Goal: Task Accomplishment & Management: Use online tool/utility

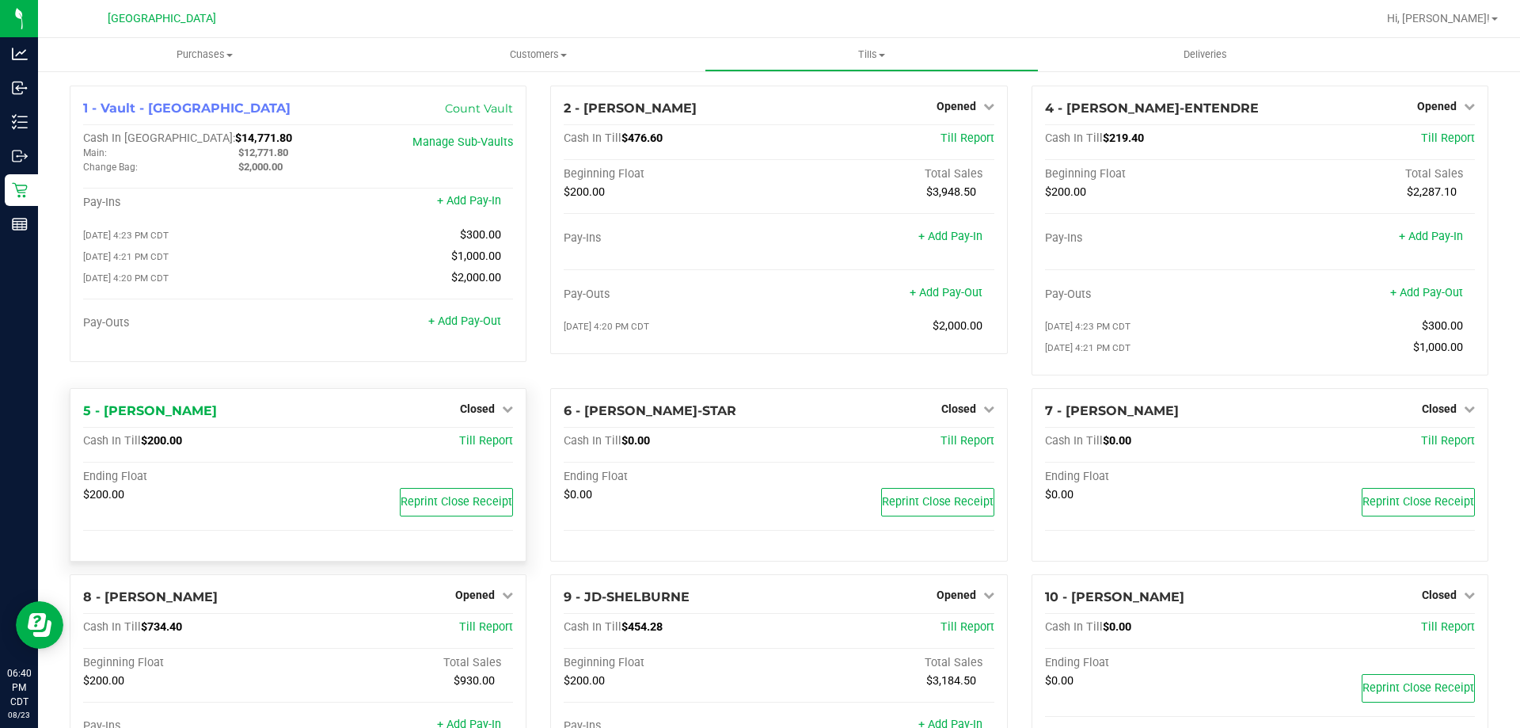
scroll to position [331, 0]
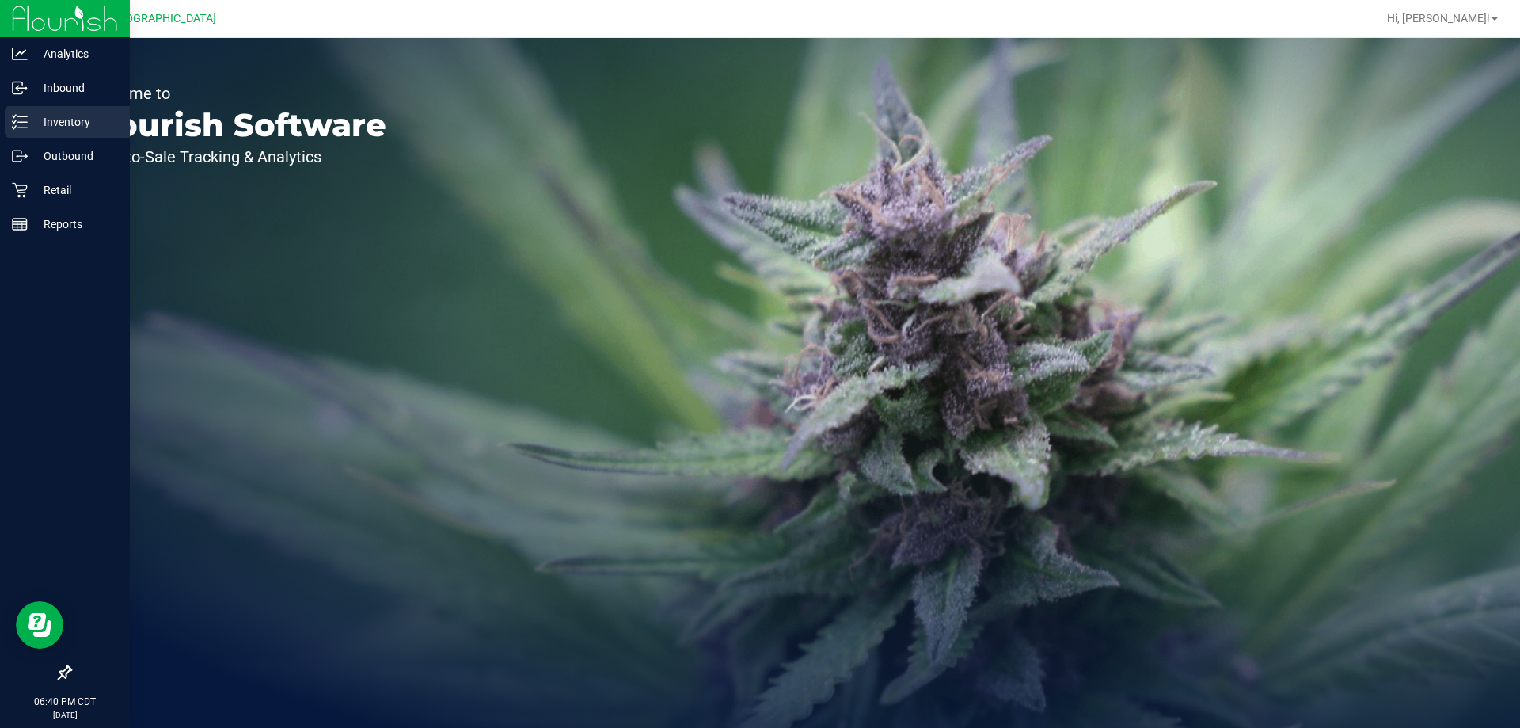
click at [22, 127] on line at bounding box center [22, 127] width 9 height 0
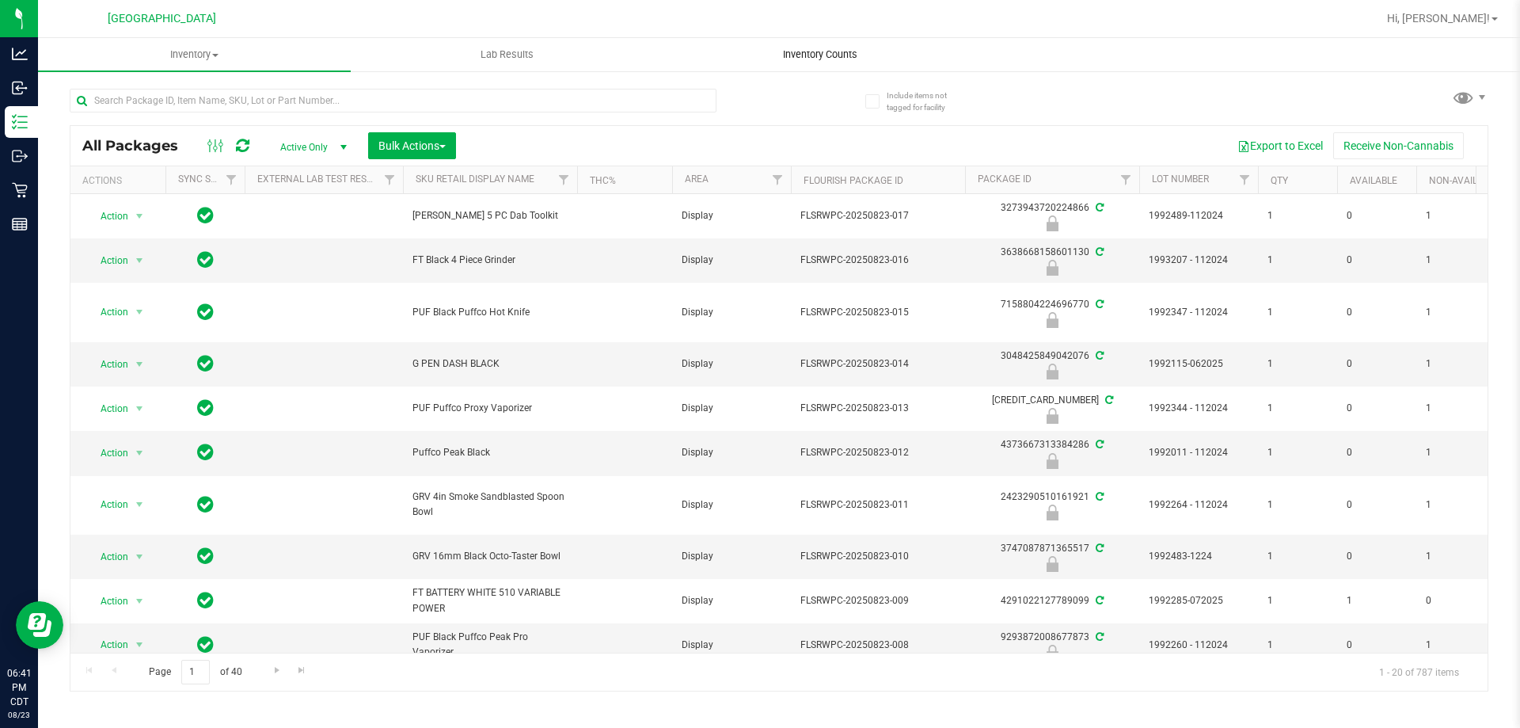
click at [804, 56] on span "Inventory Counts" at bounding box center [820, 55] width 117 height 14
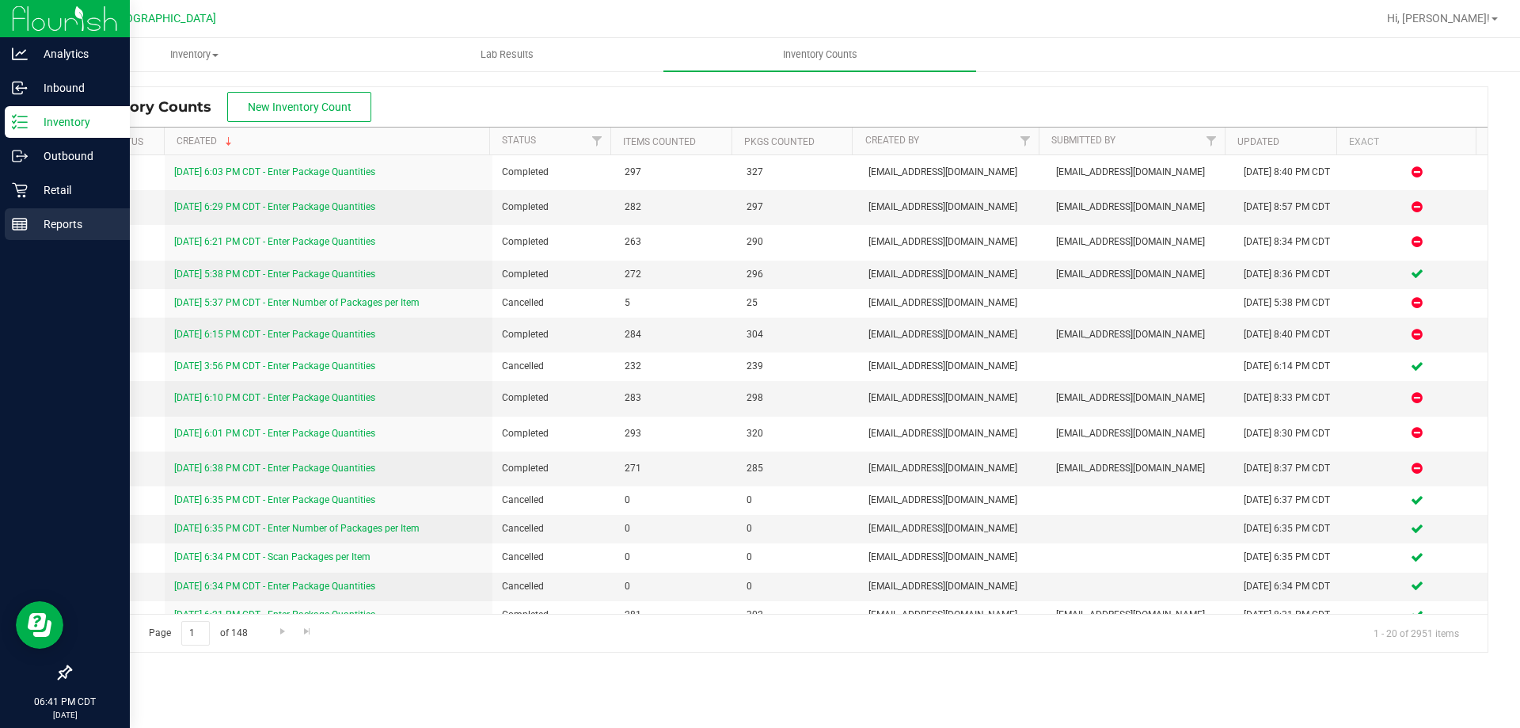
click at [24, 219] on rect at bounding box center [20, 224] width 14 height 11
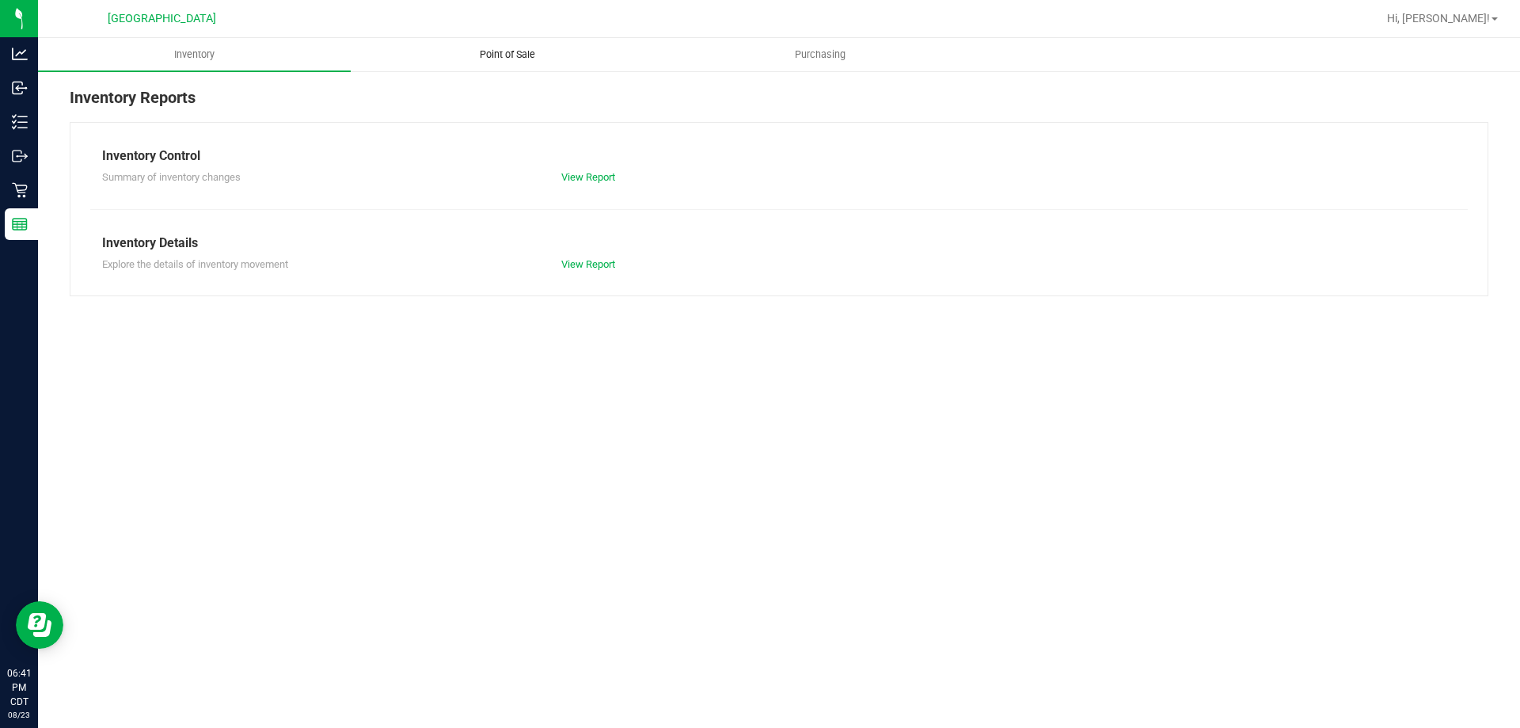
click at [498, 59] on span "Point of Sale" at bounding box center [507, 55] width 98 height 14
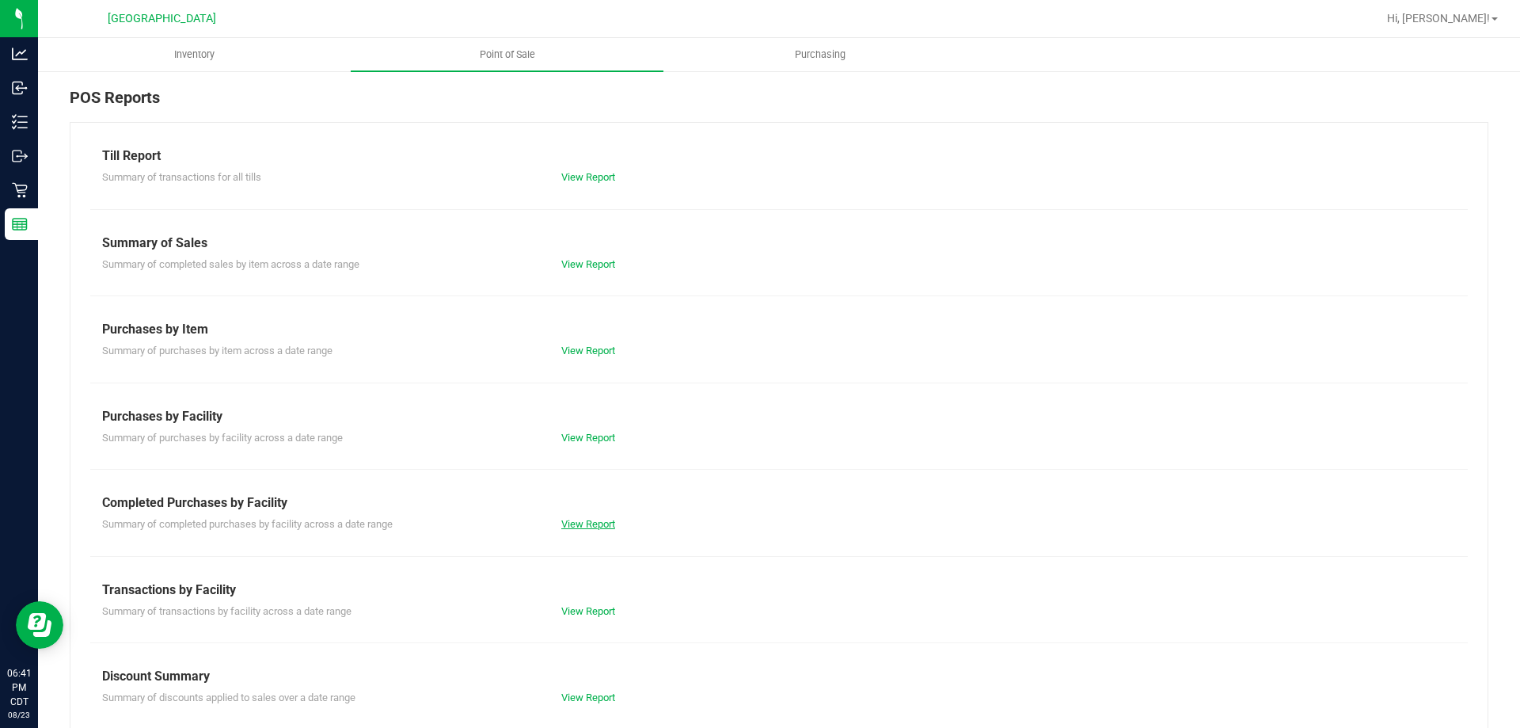
click at [593, 527] on link "View Report" at bounding box center [588, 524] width 54 height 12
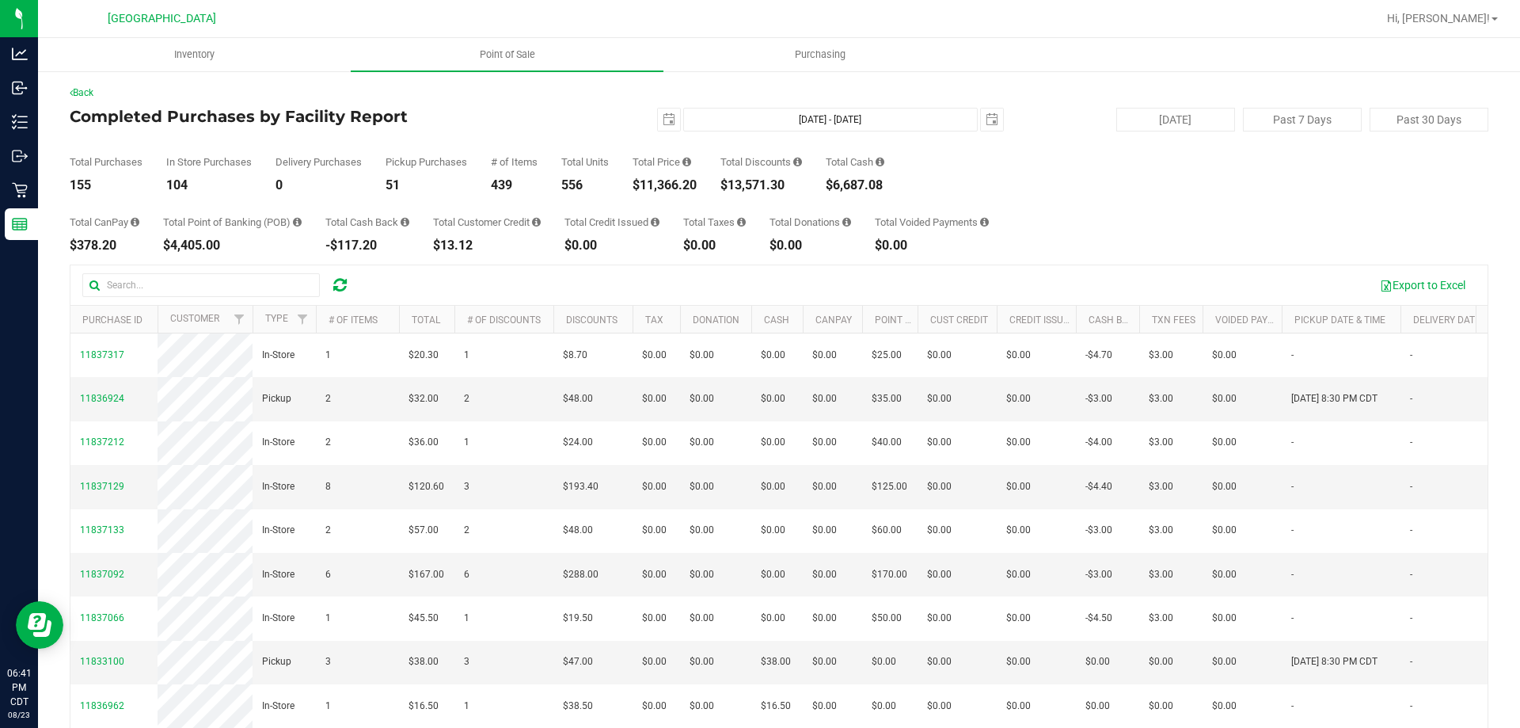
click at [1148, 176] on div "Total Purchases 155 In Store Purchases 104 Delivery Purchases 0 Pickup Purchase…" at bounding box center [779, 161] width 1419 height 60
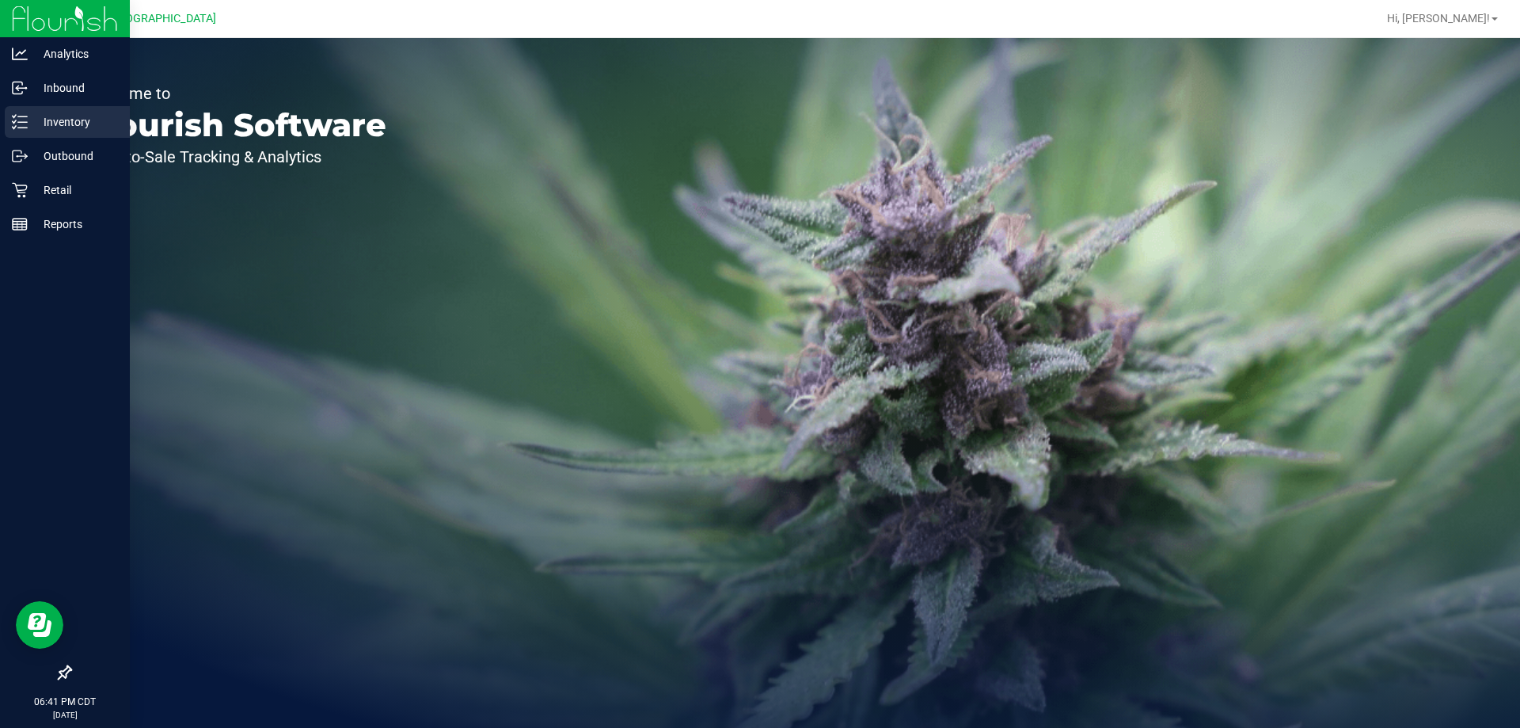
click at [30, 121] on p "Inventory" at bounding box center [75, 121] width 95 height 19
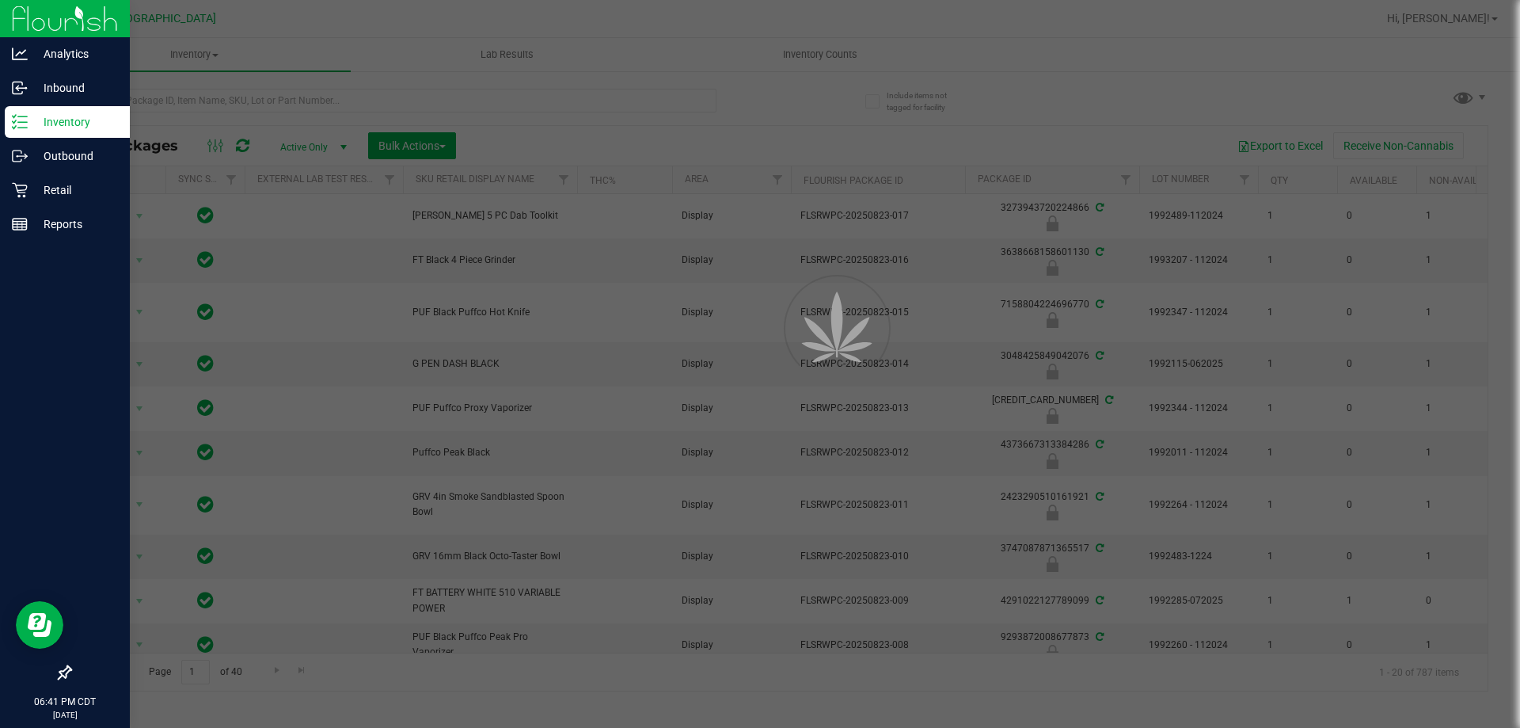
click at [195, 103] on div at bounding box center [760, 364] width 1520 height 728
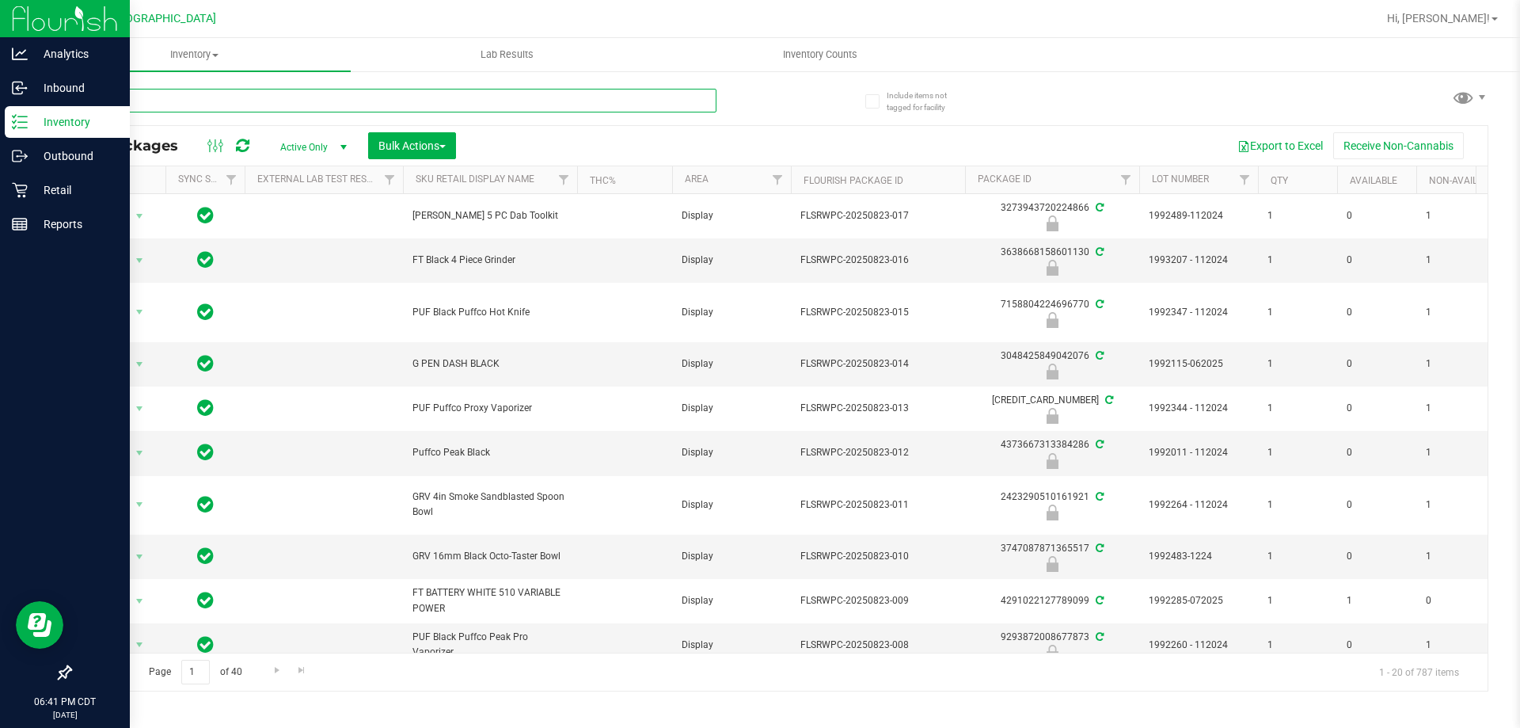
click at [195, 103] on input "text" at bounding box center [393, 101] width 647 height 24
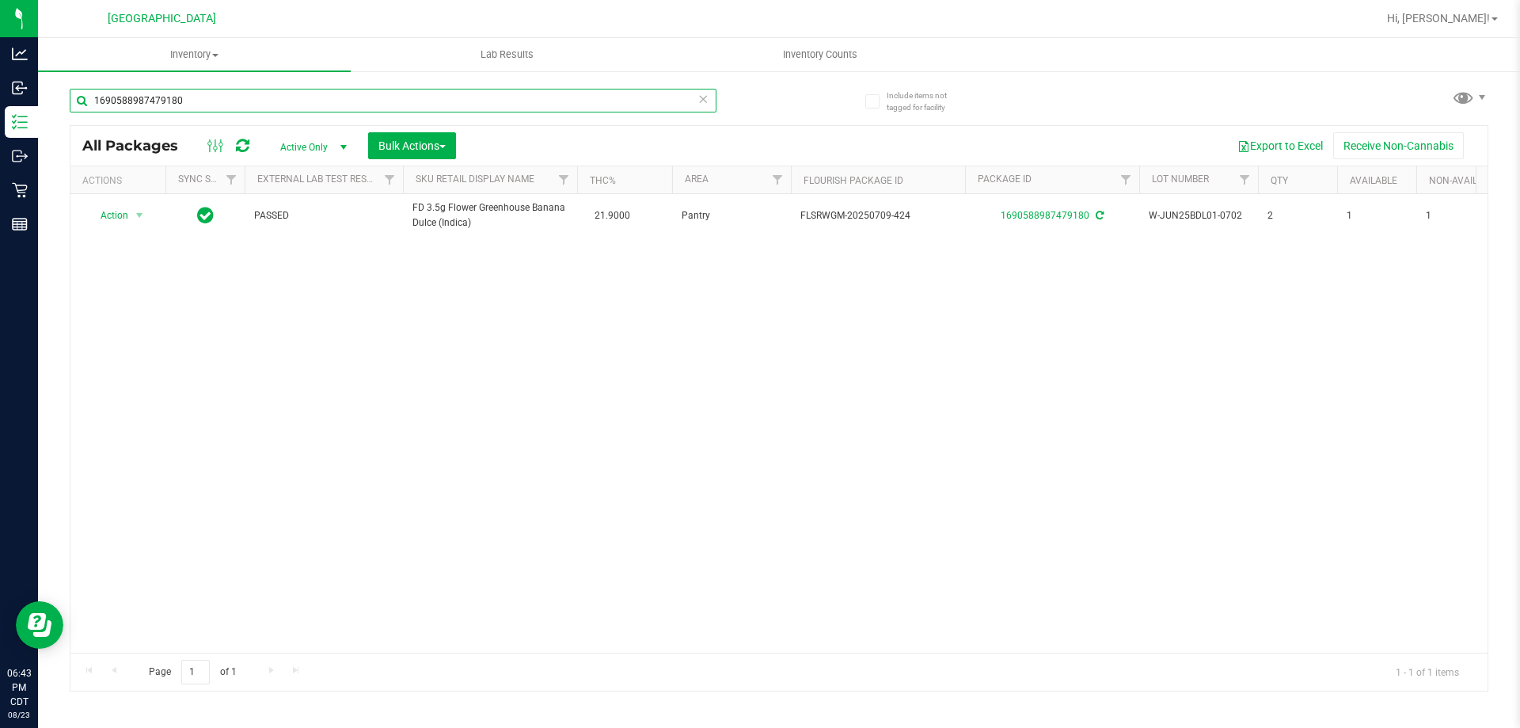
type input "1690588987479180"
click at [705, 105] on icon at bounding box center [702, 98] width 11 height 19
click at [621, 101] on input "text" at bounding box center [393, 101] width 647 height 24
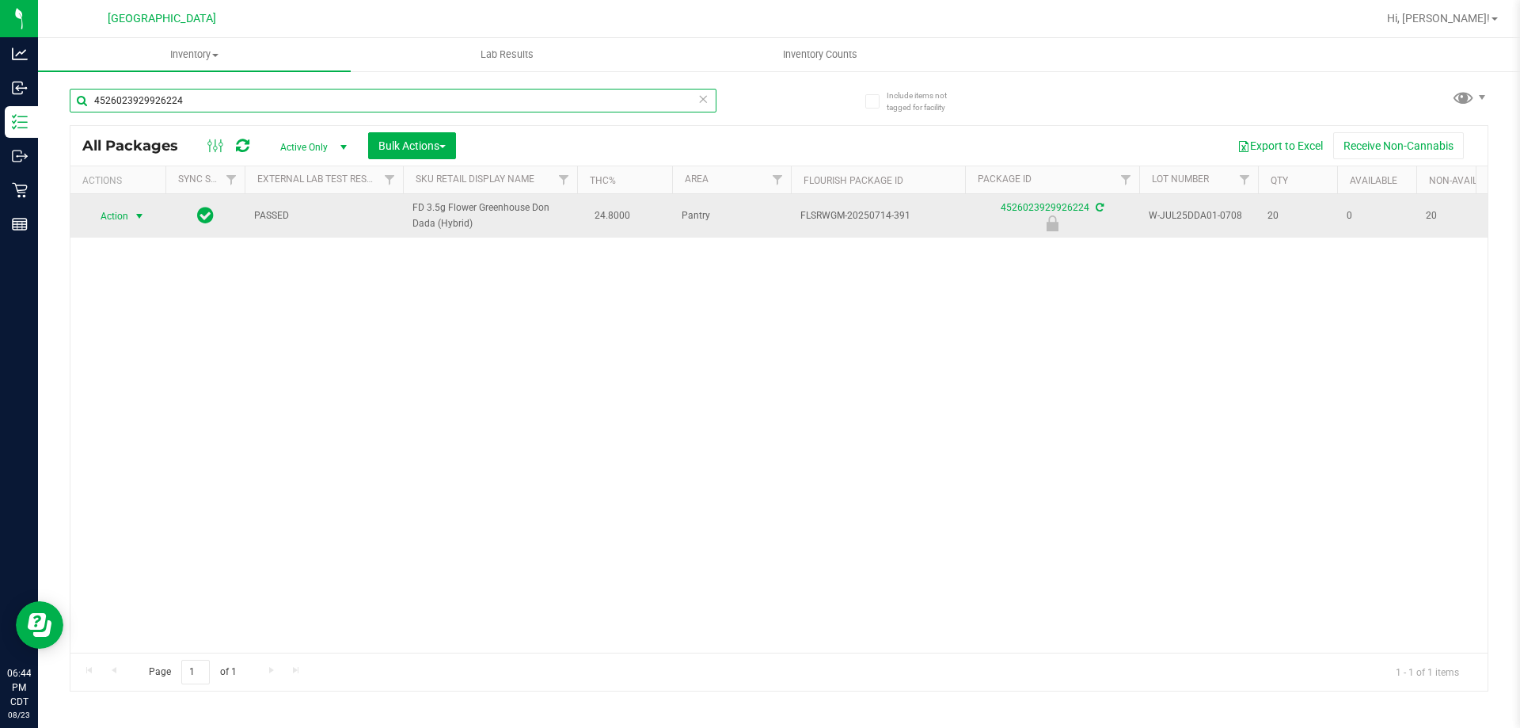
type input "4526023929926224"
click at [116, 219] on span "Action" at bounding box center [107, 216] width 43 height 22
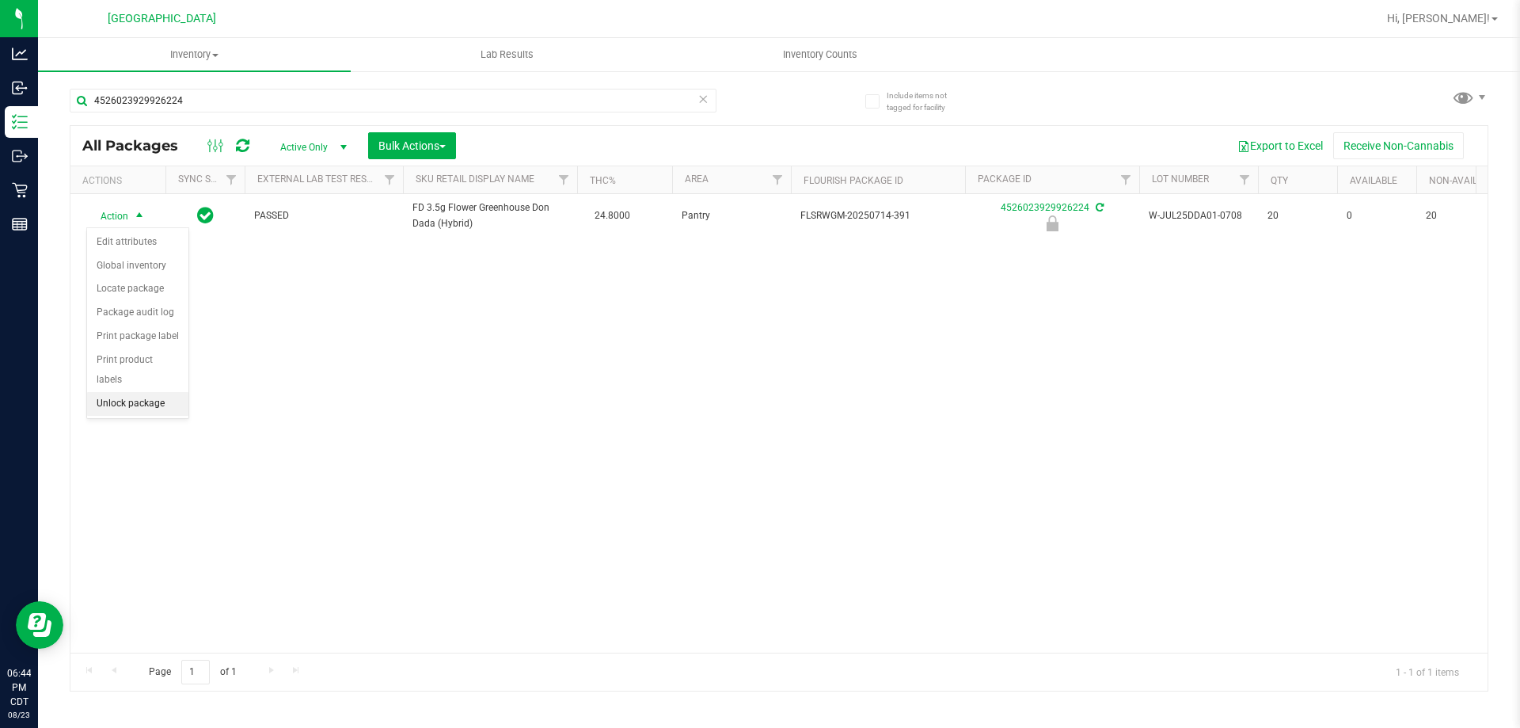
click at [149, 392] on li "Unlock package" at bounding box center [137, 404] width 101 height 24
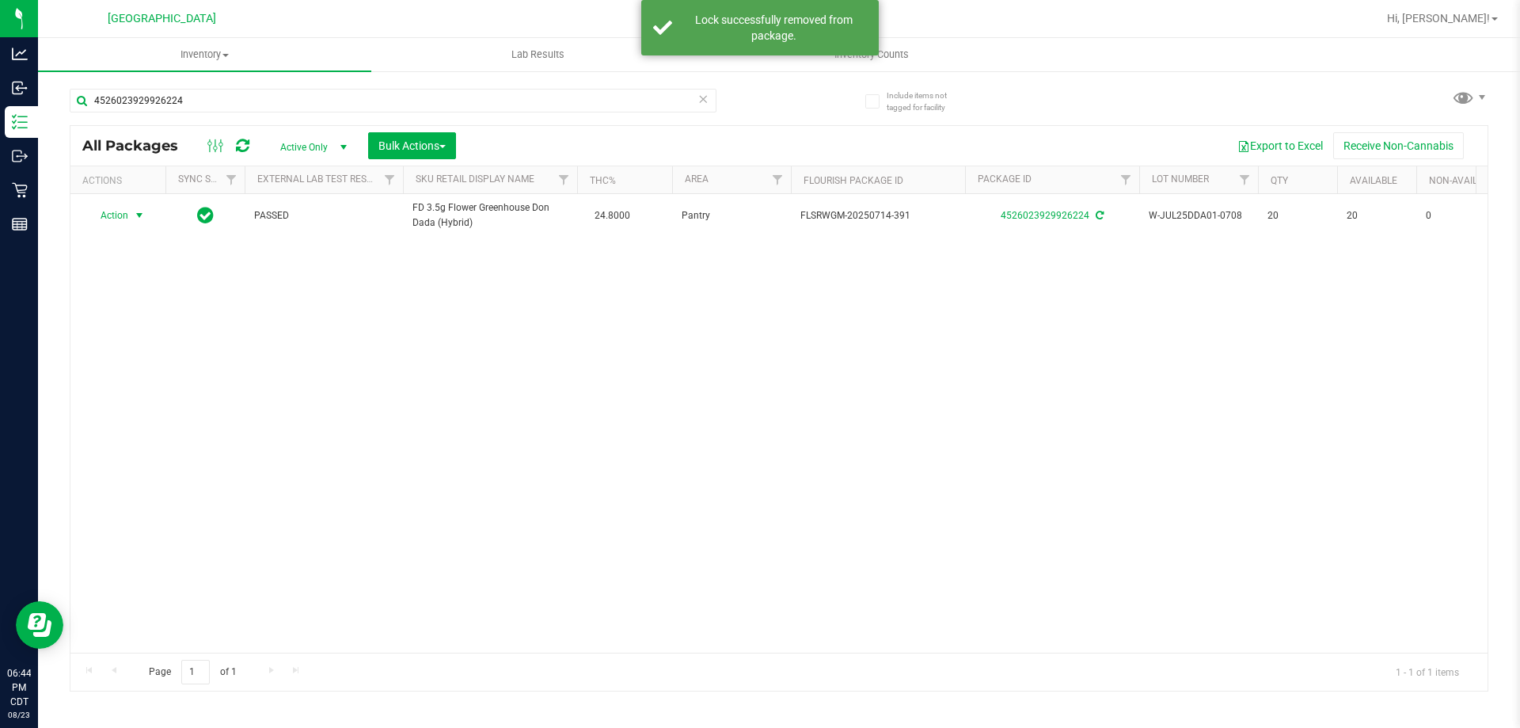
click at [113, 211] on span "Action" at bounding box center [107, 215] width 43 height 22
click at [140, 411] on li "Print package label" at bounding box center [148, 407] width 123 height 24
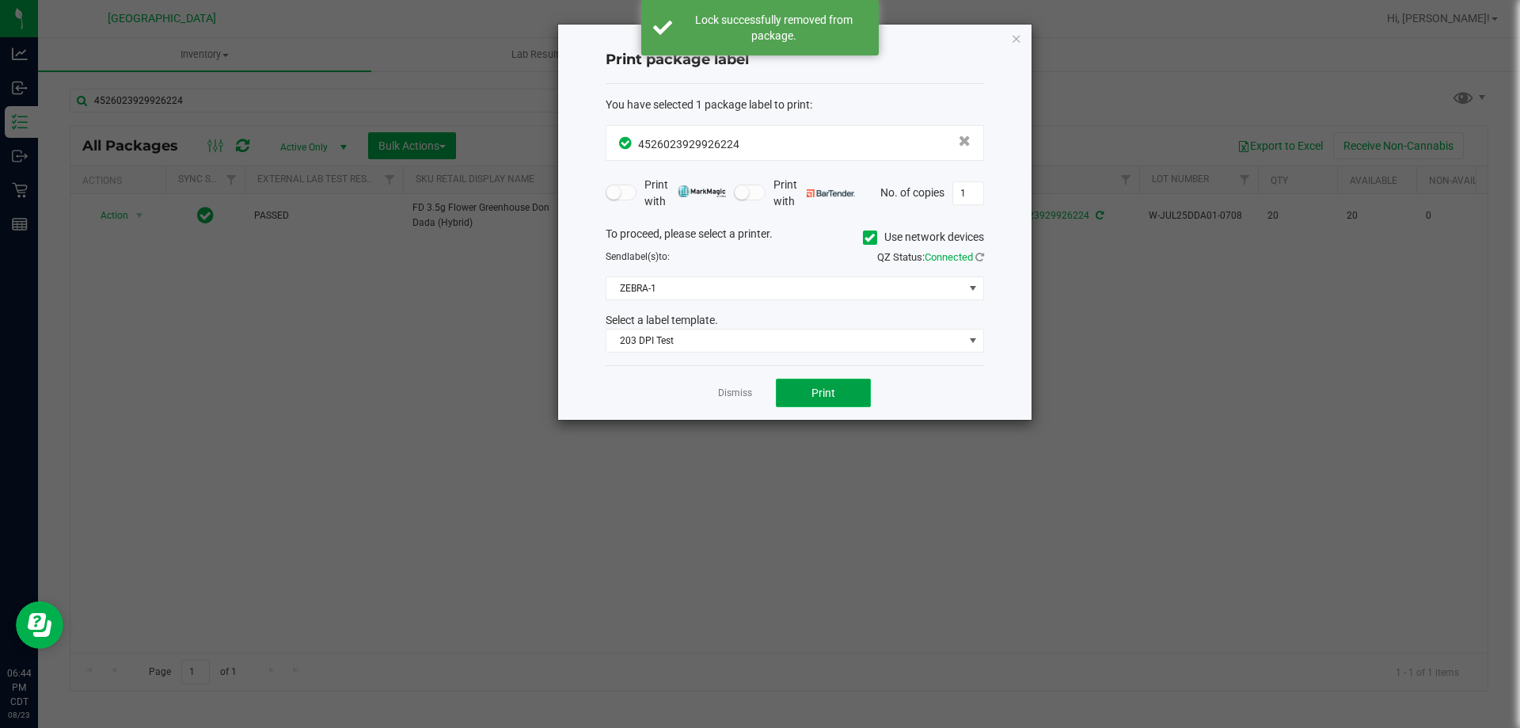
click at [823, 393] on span "Print" at bounding box center [823, 392] width 24 height 13
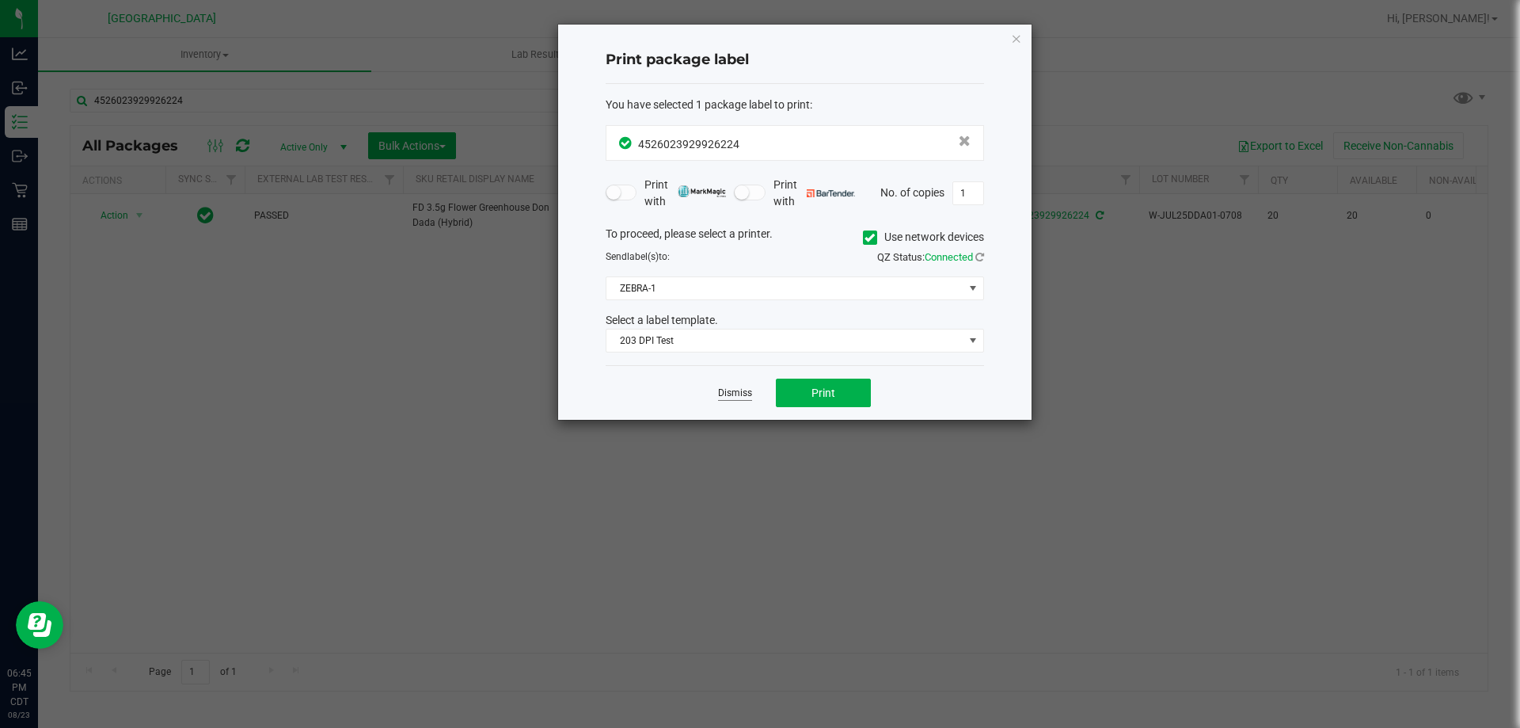
click at [743, 397] on link "Dismiss" at bounding box center [735, 392] width 34 height 13
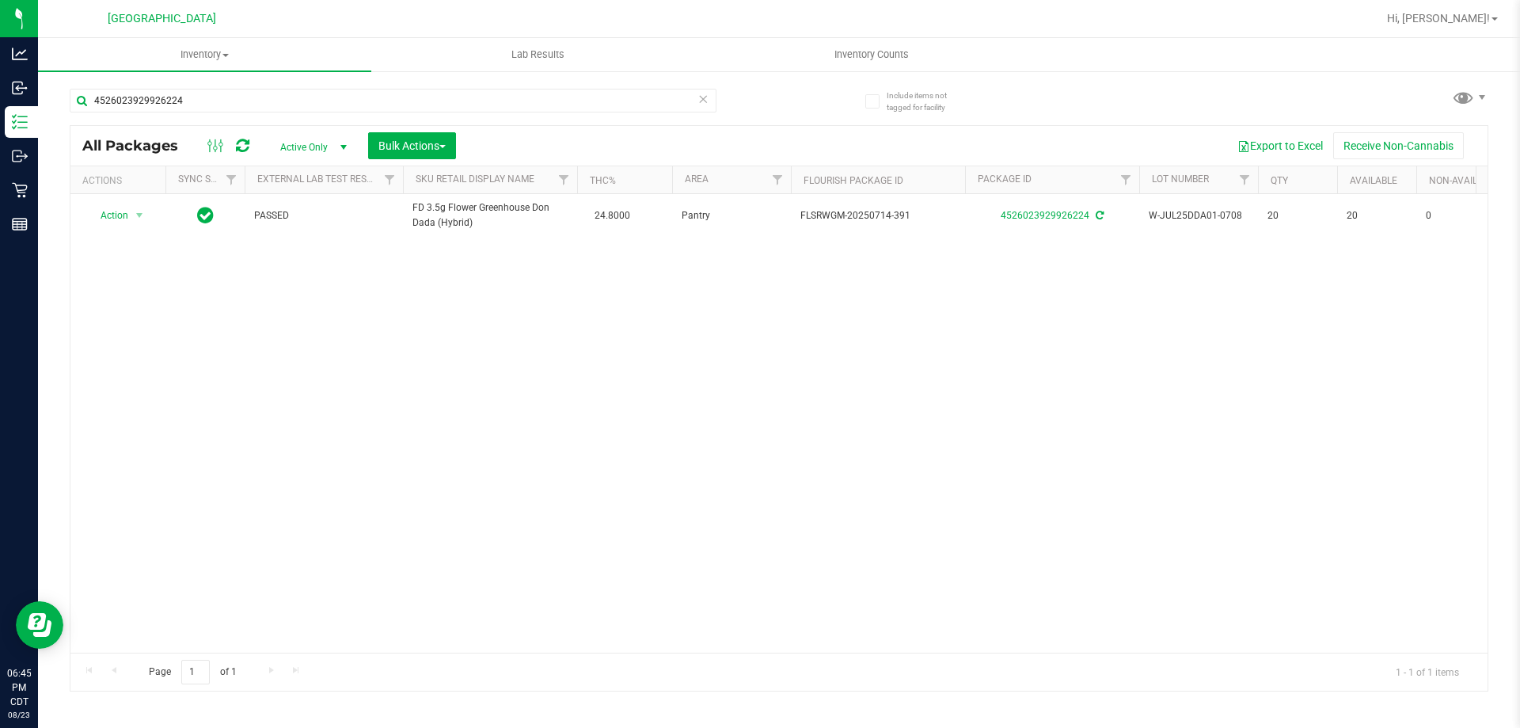
click at [707, 97] on icon at bounding box center [702, 98] width 11 height 19
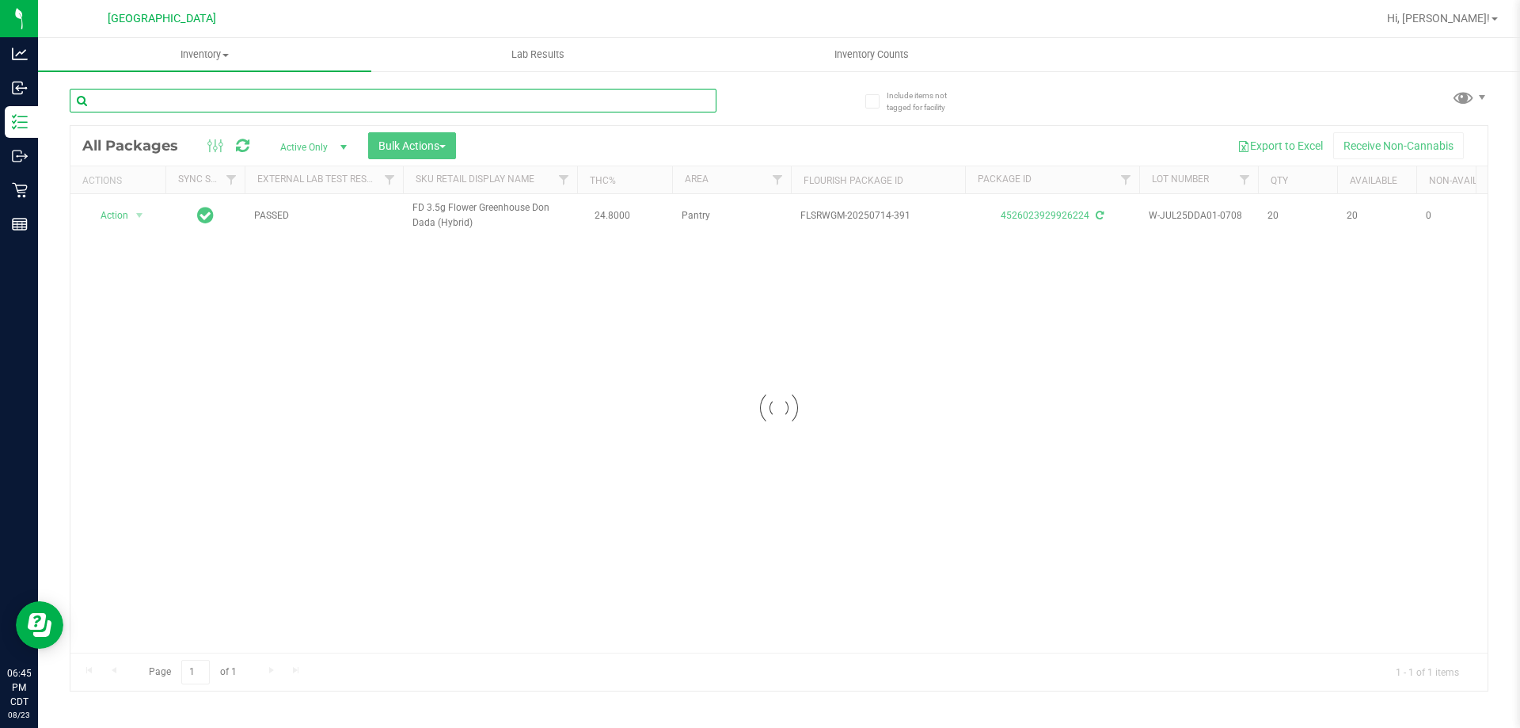
click at [651, 105] on input "text" at bounding box center [393, 101] width 647 height 24
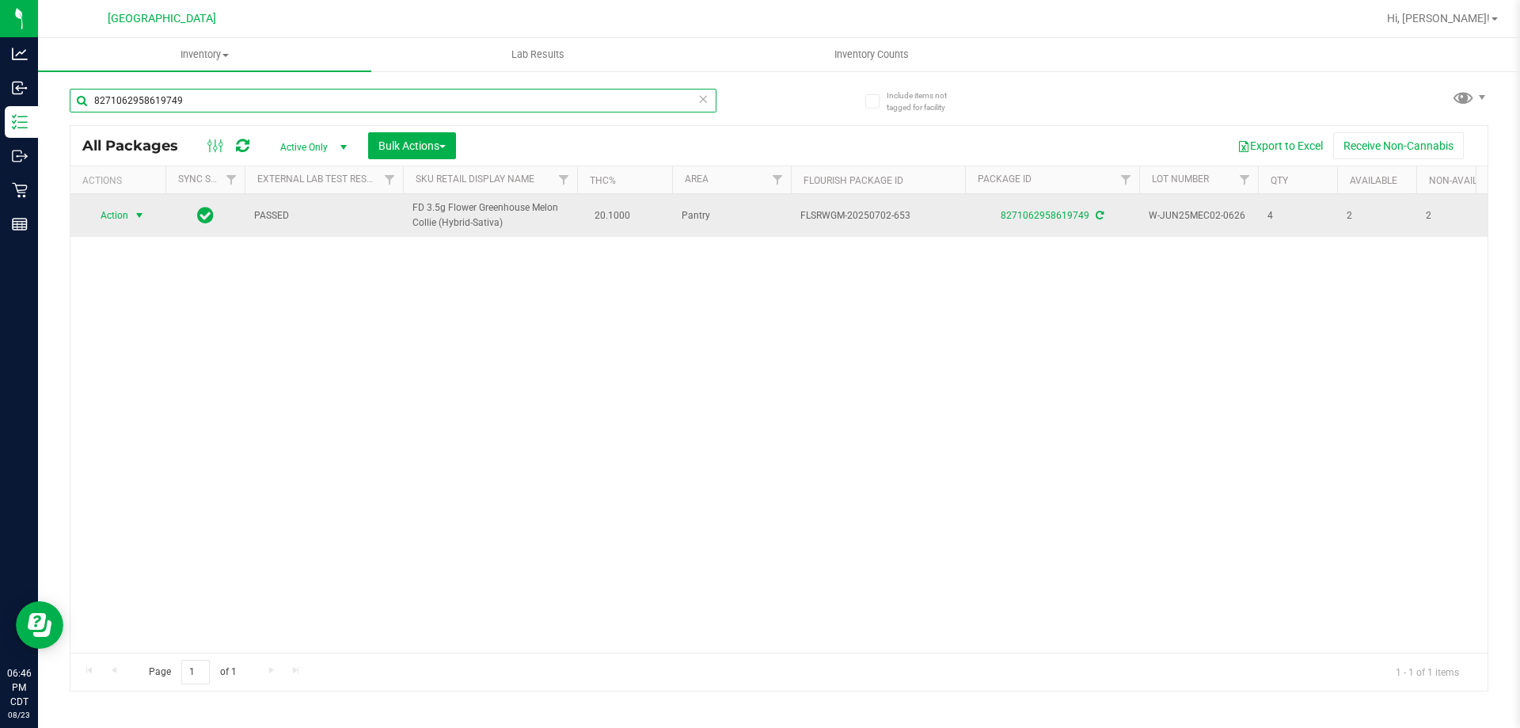
type input "8271062958619749"
click at [121, 201] on td "Action Action Adjust qty Create package Edit attributes Global inventory Locate…" at bounding box center [117, 215] width 95 height 43
click at [121, 206] on span "Action" at bounding box center [107, 215] width 43 height 22
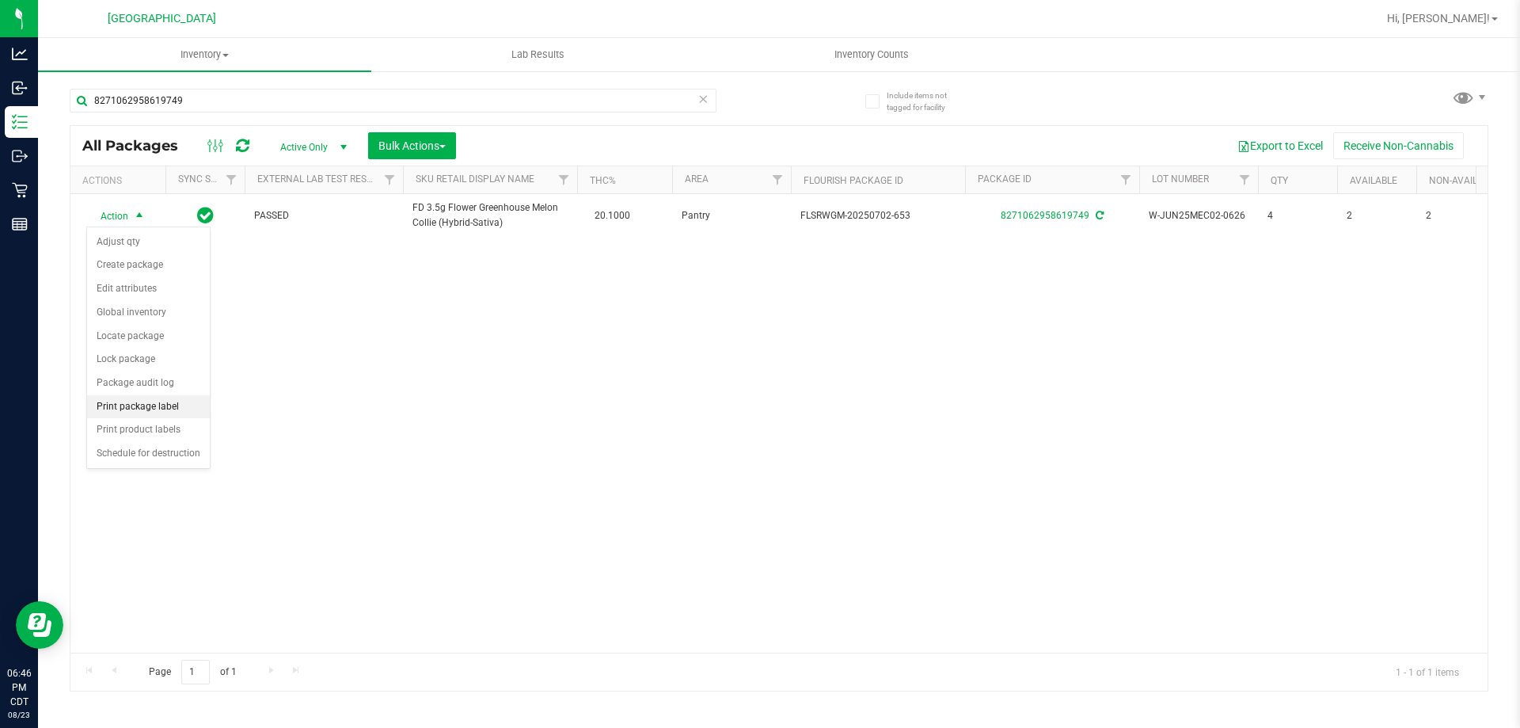
click at [131, 402] on li "Print package label" at bounding box center [148, 407] width 123 height 24
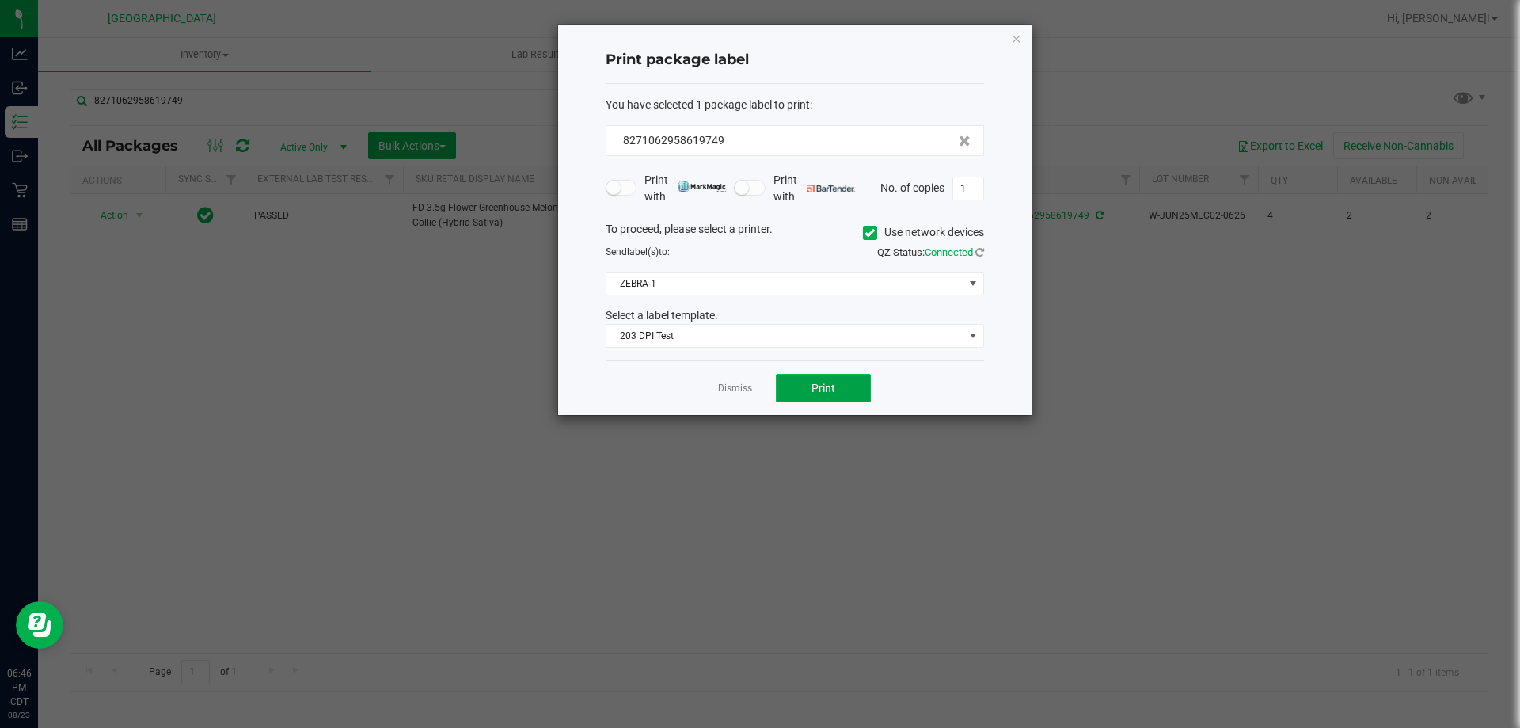
click at [832, 393] on span "Print" at bounding box center [823, 388] width 24 height 13
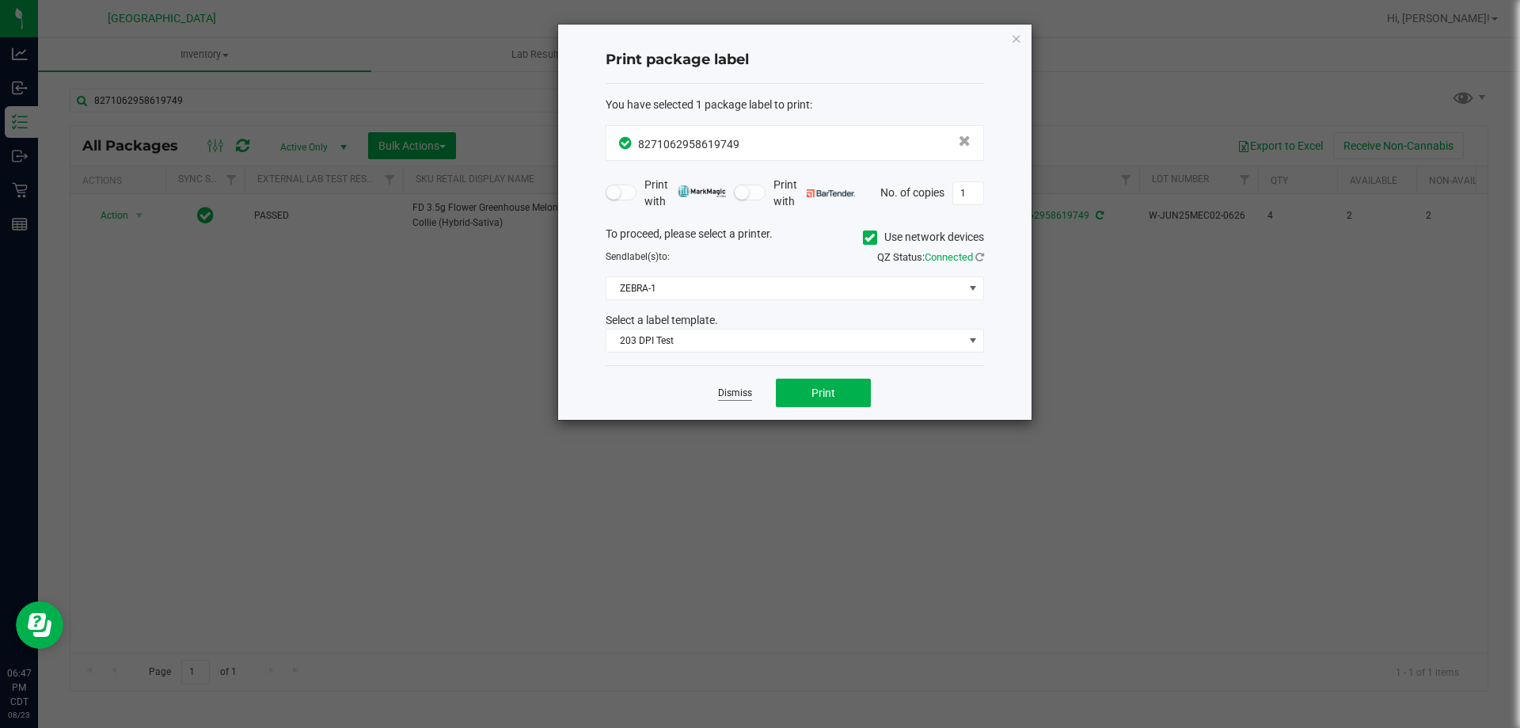
click at [720, 390] on link "Dismiss" at bounding box center [735, 392] width 34 height 13
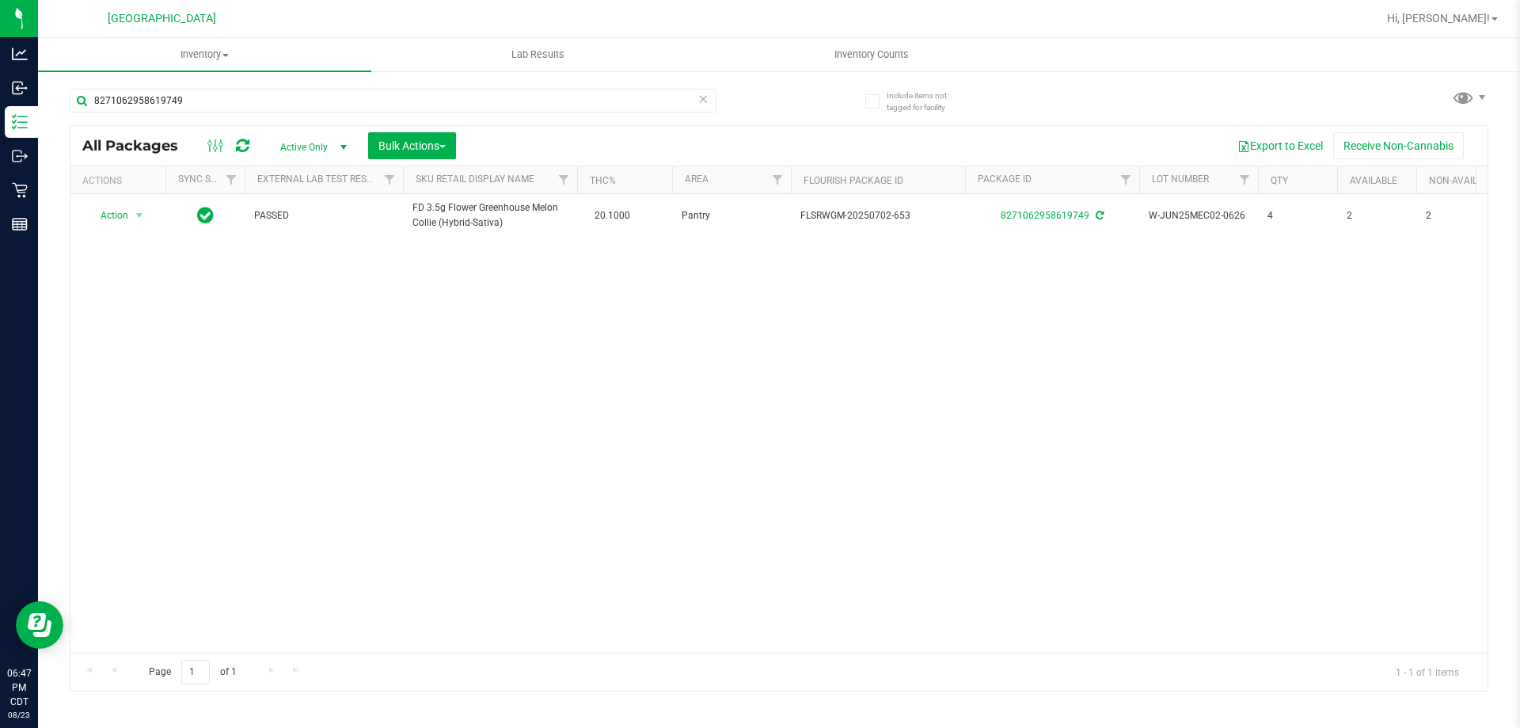
click at [700, 98] on icon at bounding box center [702, 98] width 11 height 19
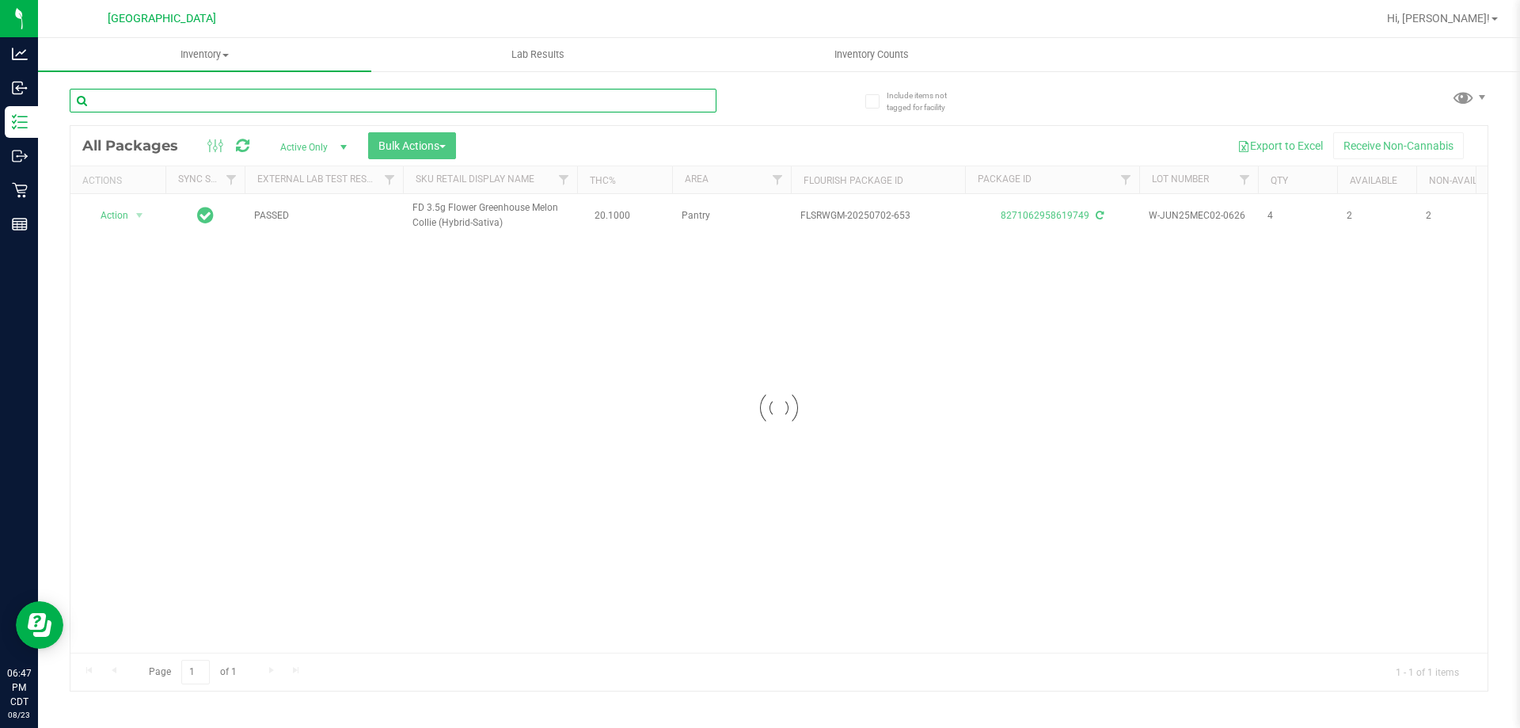
click at [663, 98] on input "text" at bounding box center [393, 101] width 647 height 24
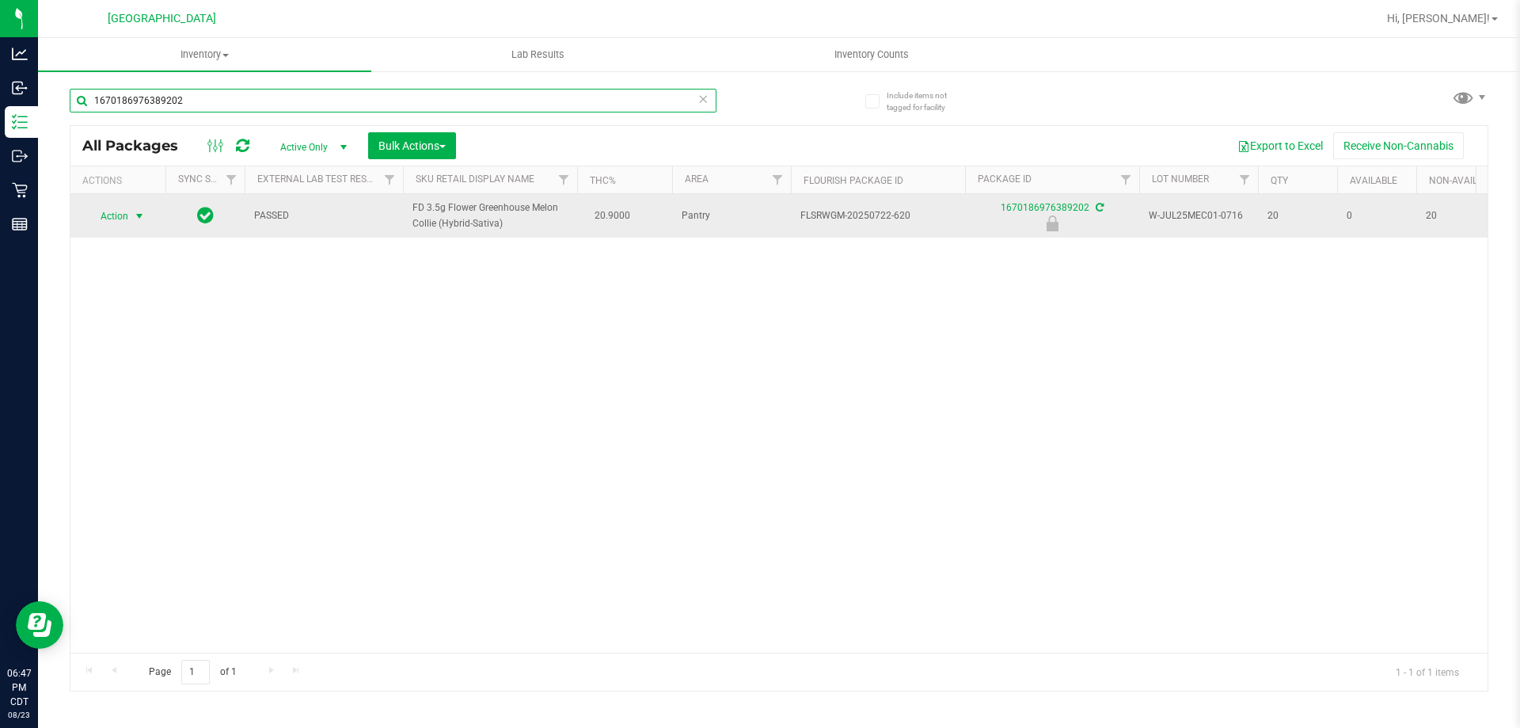
type input "1670186976389202"
click at [127, 217] on span "Action" at bounding box center [107, 216] width 43 height 22
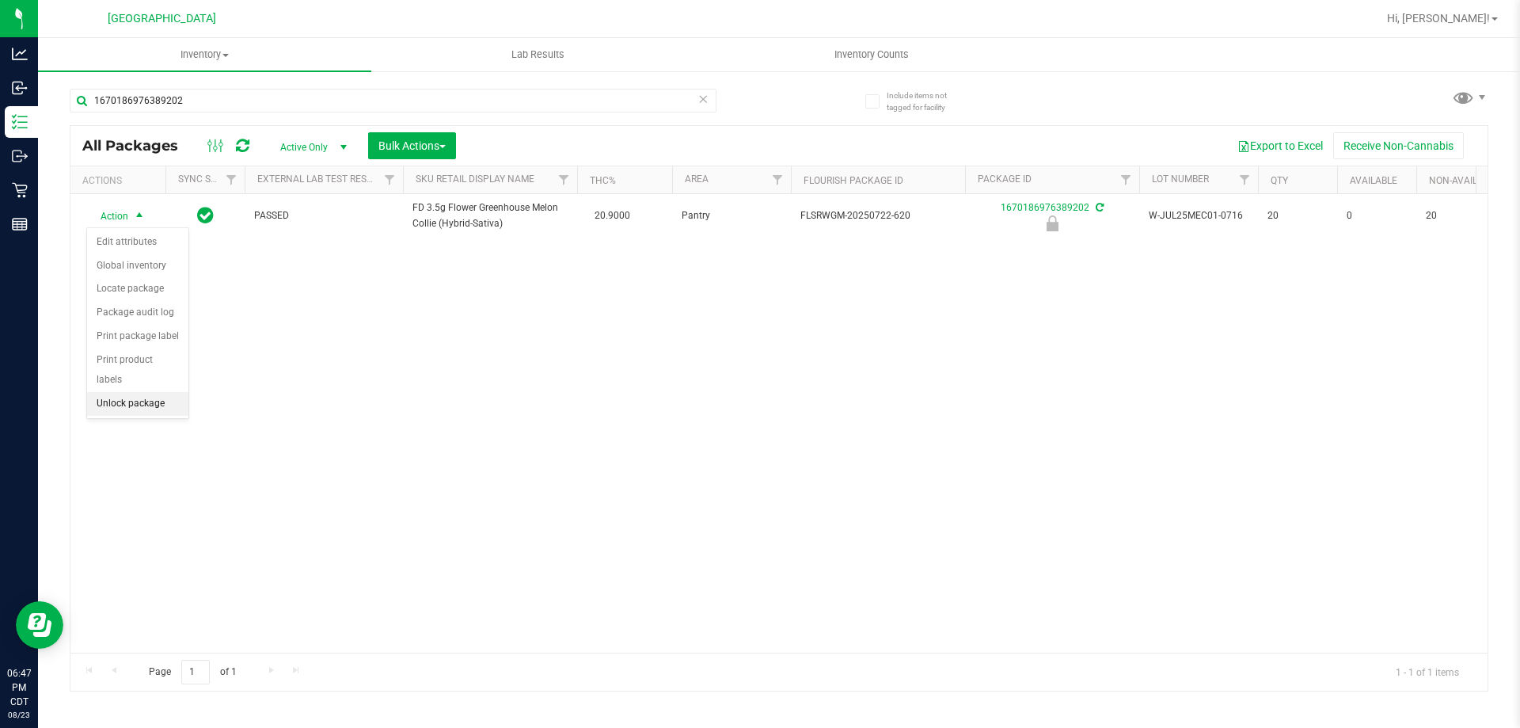
click at [139, 392] on li "Unlock package" at bounding box center [137, 404] width 101 height 24
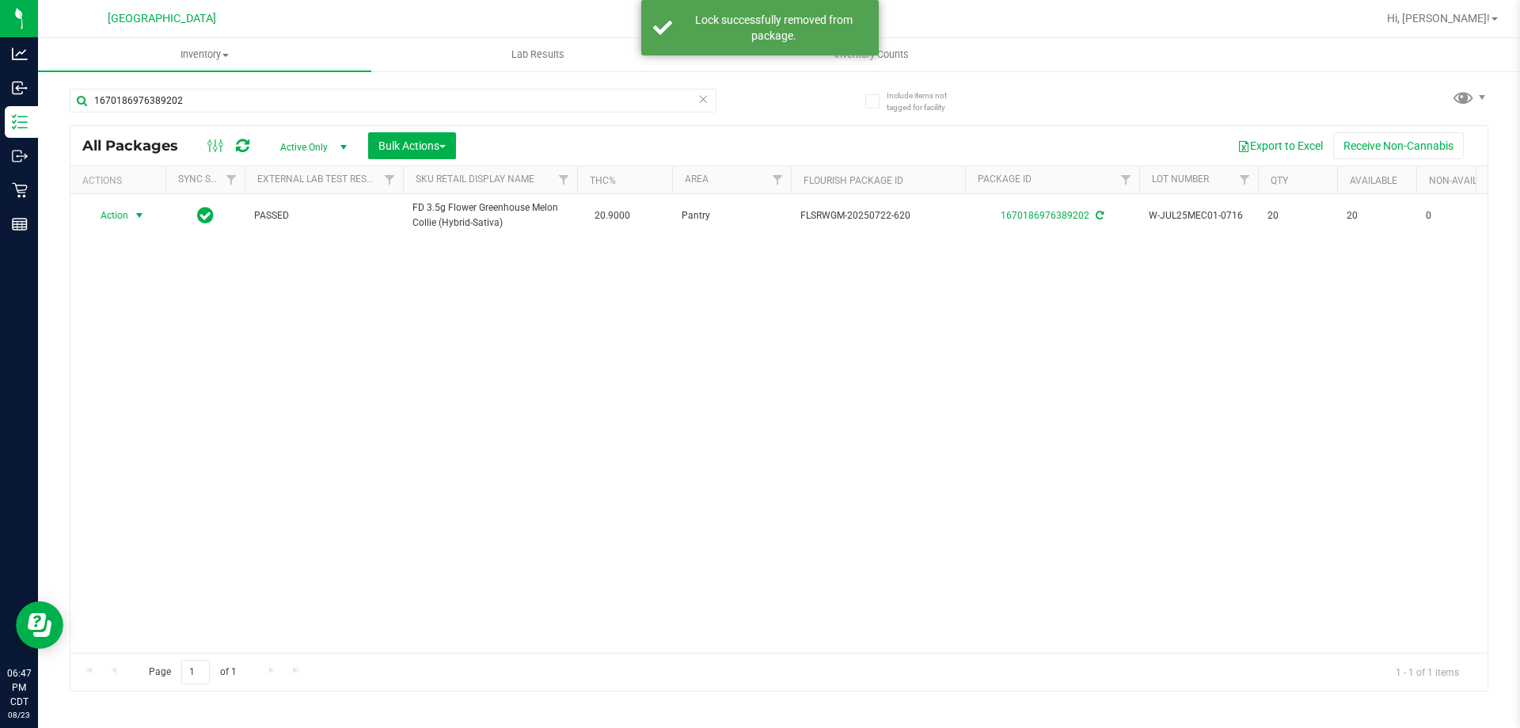
click at [108, 223] on span "Action" at bounding box center [107, 215] width 43 height 22
click at [152, 407] on li "Print package label" at bounding box center [148, 407] width 123 height 24
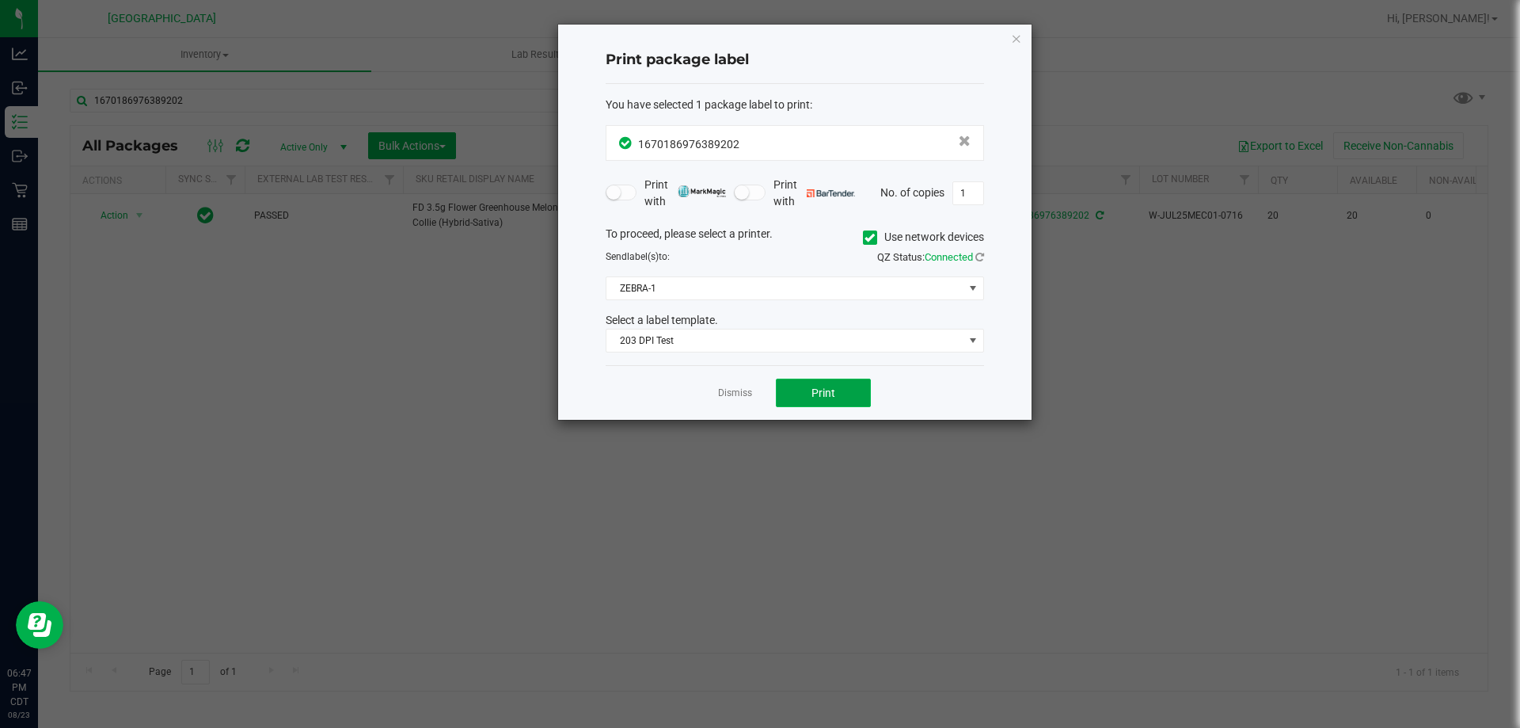
click at [808, 397] on button "Print" at bounding box center [823, 392] width 95 height 29
click at [742, 390] on link "Dismiss" at bounding box center [735, 392] width 34 height 13
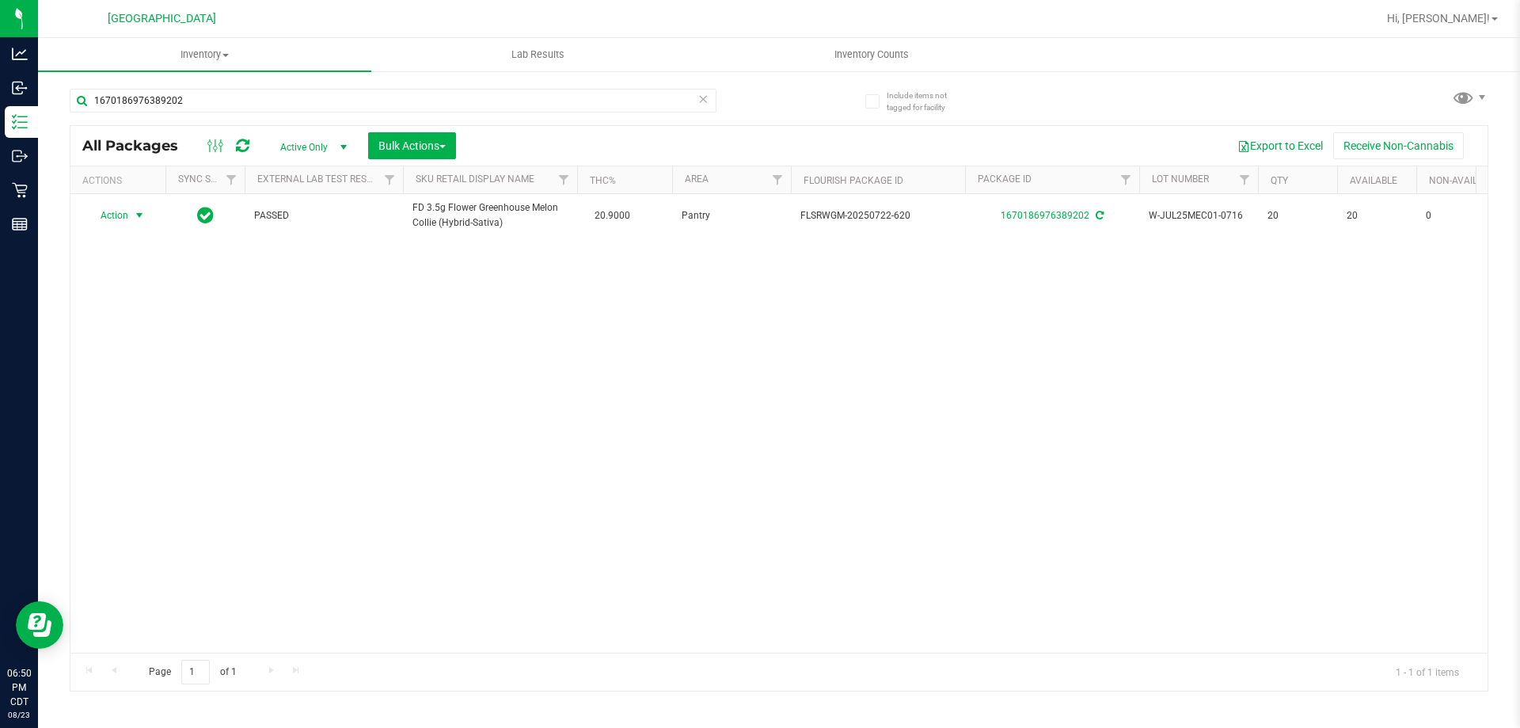
click at [702, 97] on icon at bounding box center [702, 98] width 11 height 19
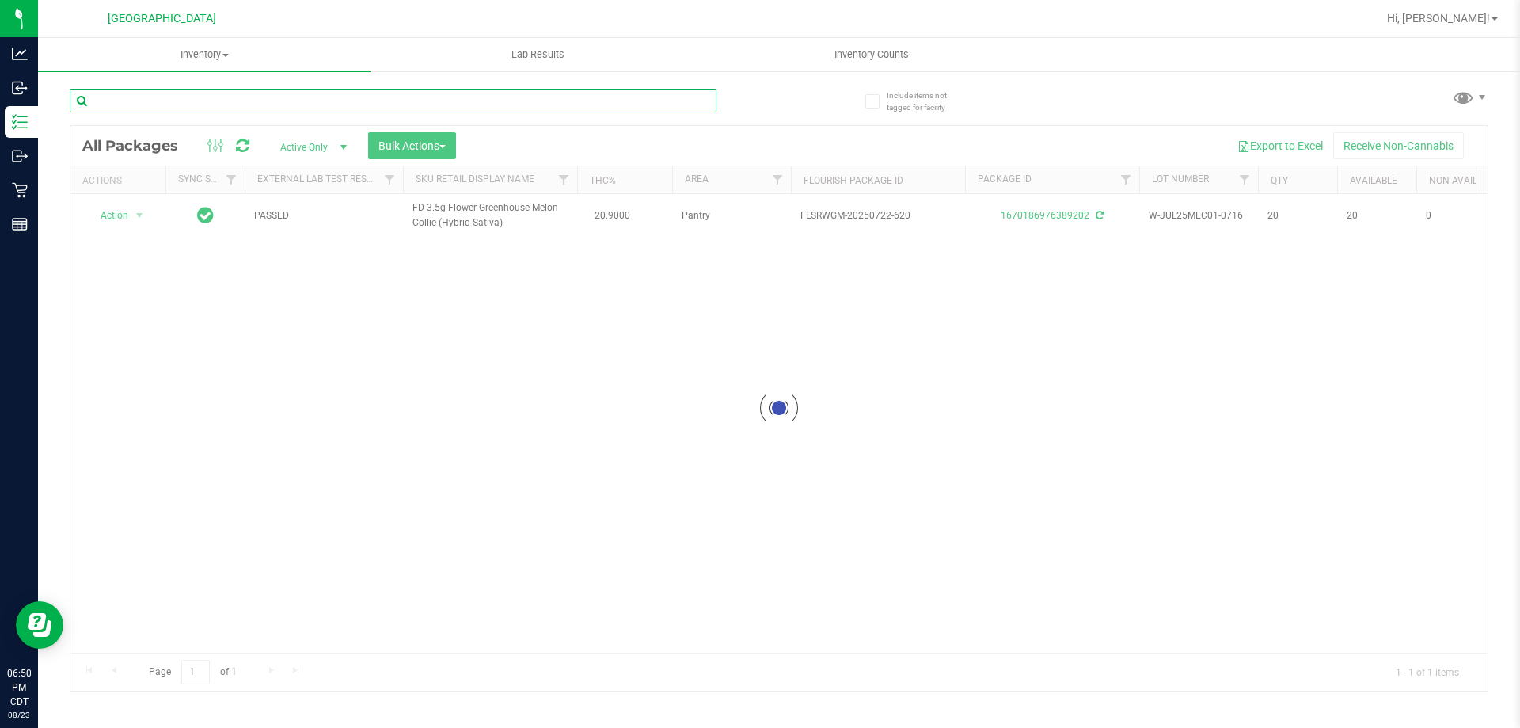
click at [642, 101] on input "text" at bounding box center [393, 101] width 647 height 24
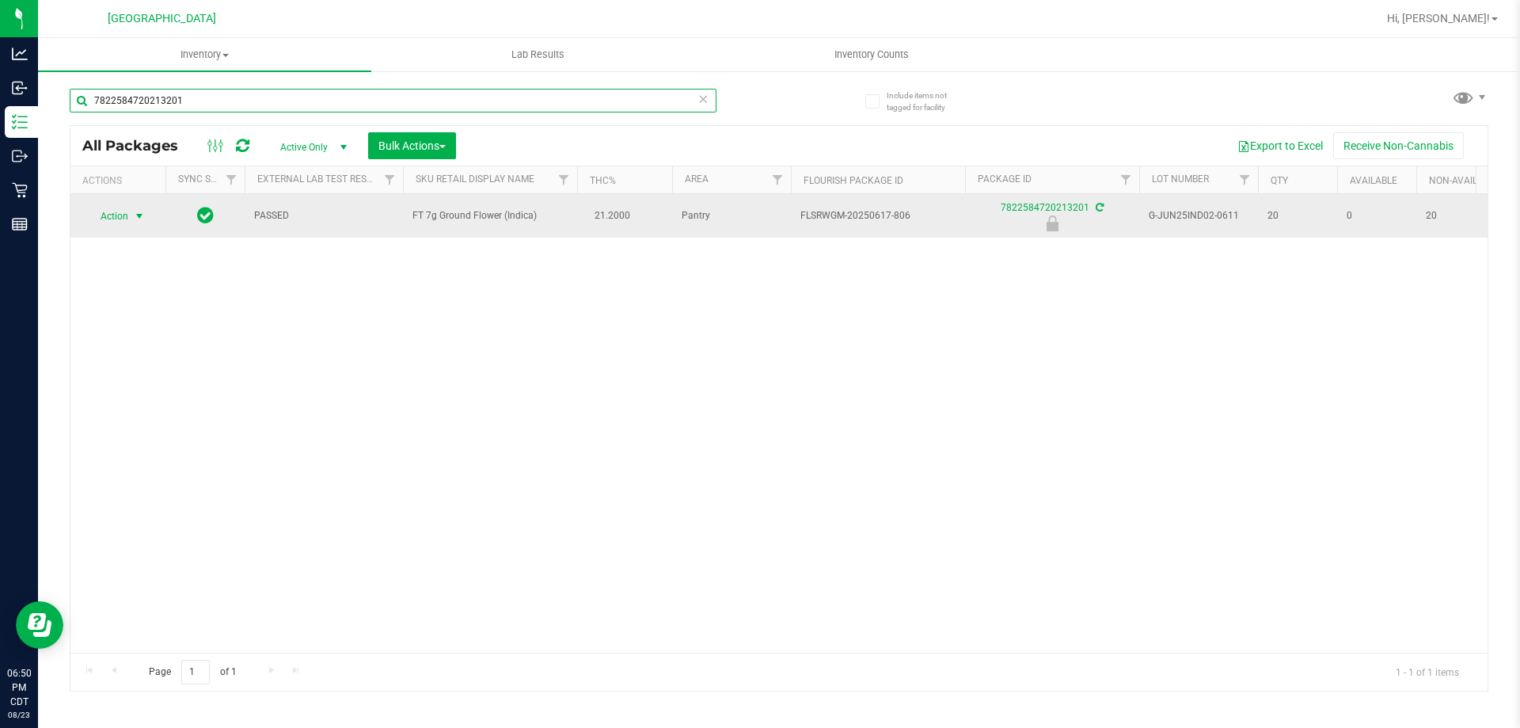
type input "7822584720213201"
click at [120, 222] on span "Action" at bounding box center [107, 216] width 43 height 22
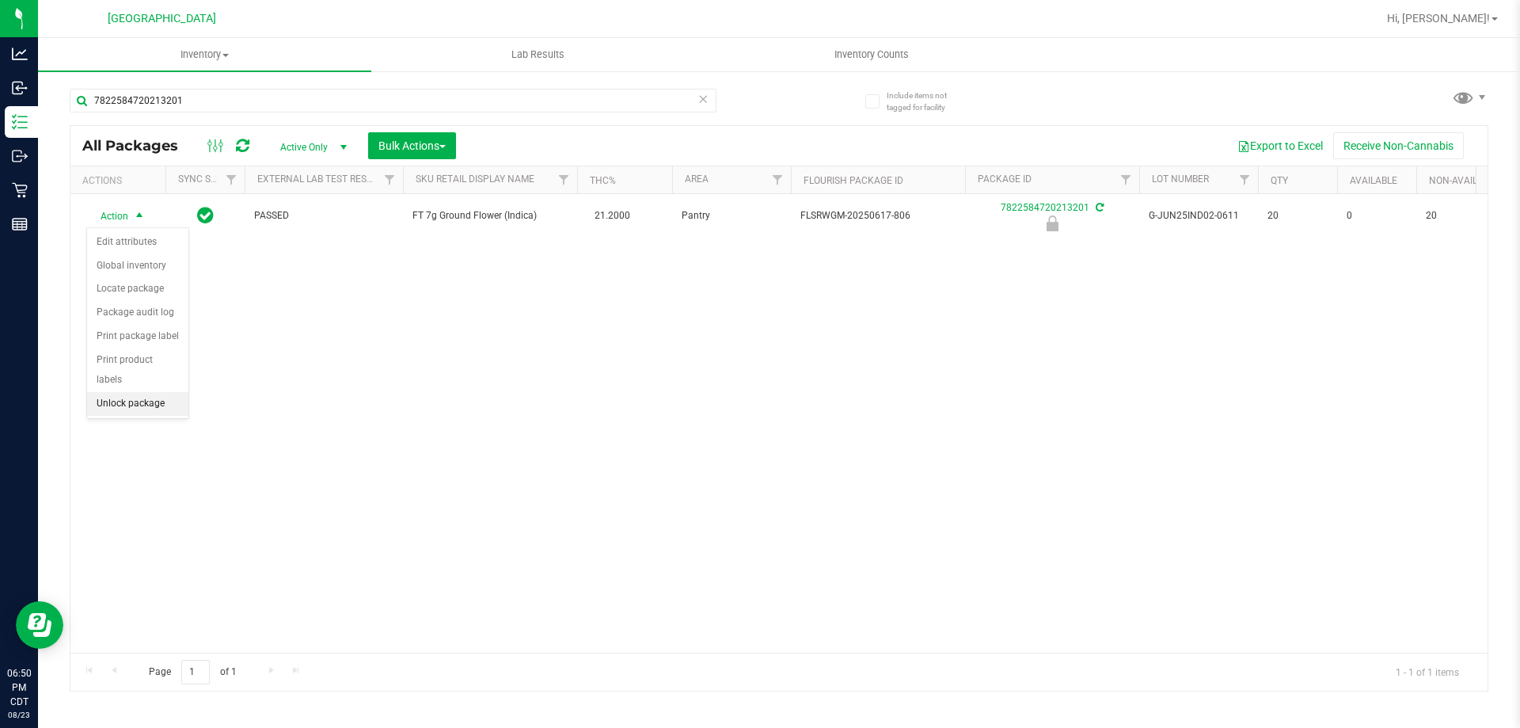
click at [131, 392] on li "Unlock package" at bounding box center [137, 404] width 101 height 24
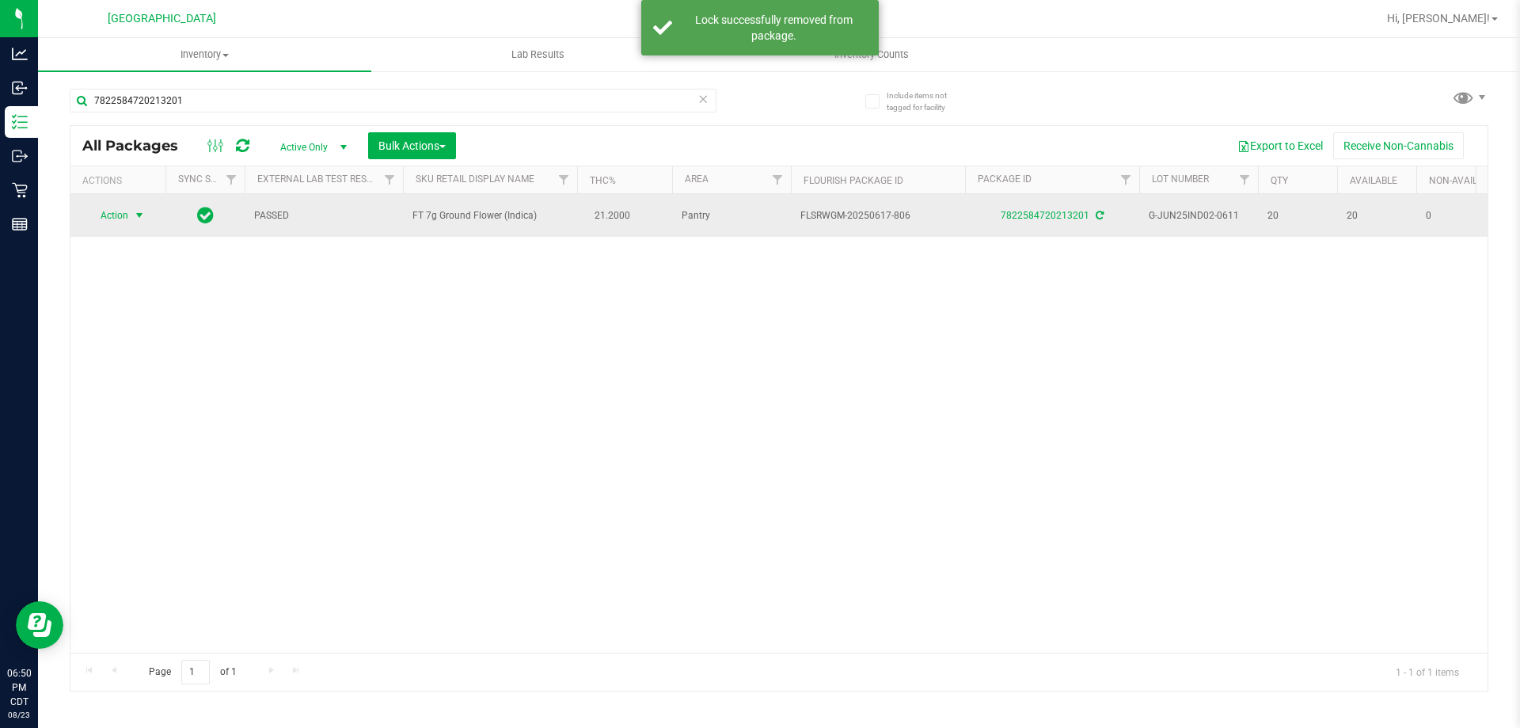
click at [107, 223] on span "Action" at bounding box center [107, 215] width 43 height 22
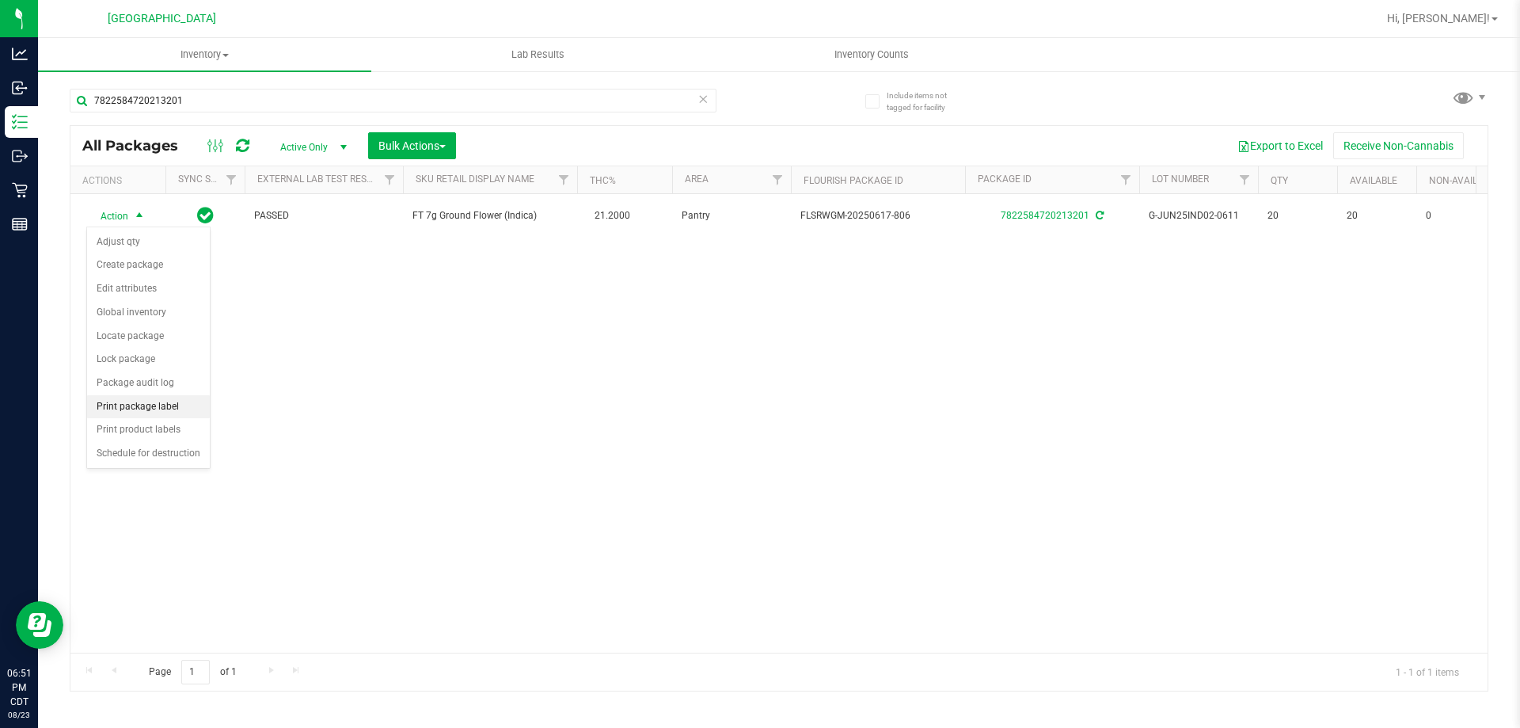
click at [133, 397] on li "Print package label" at bounding box center [148, 407] width 123 height 24
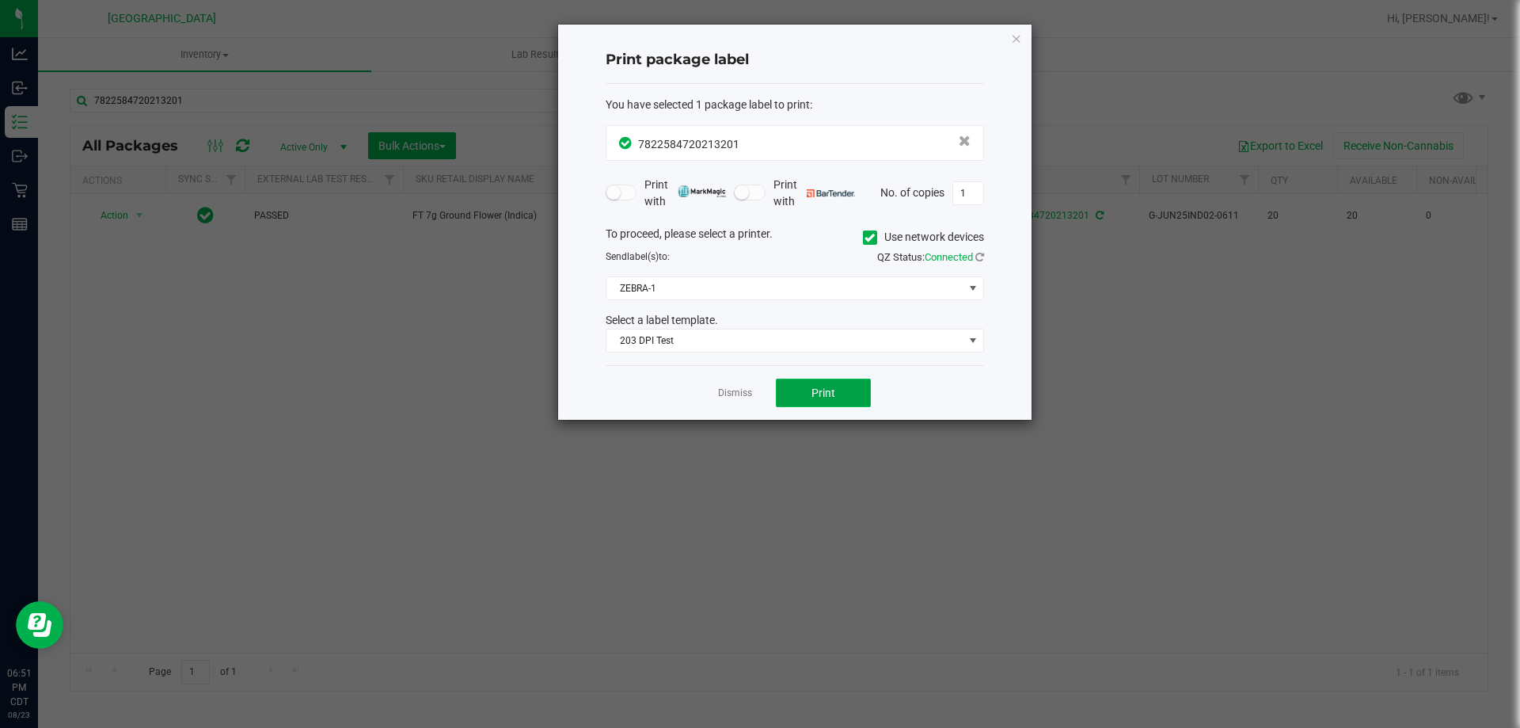
click at [840, 394] on button "Print" at bounding box center [823, 392] width 95 height 29
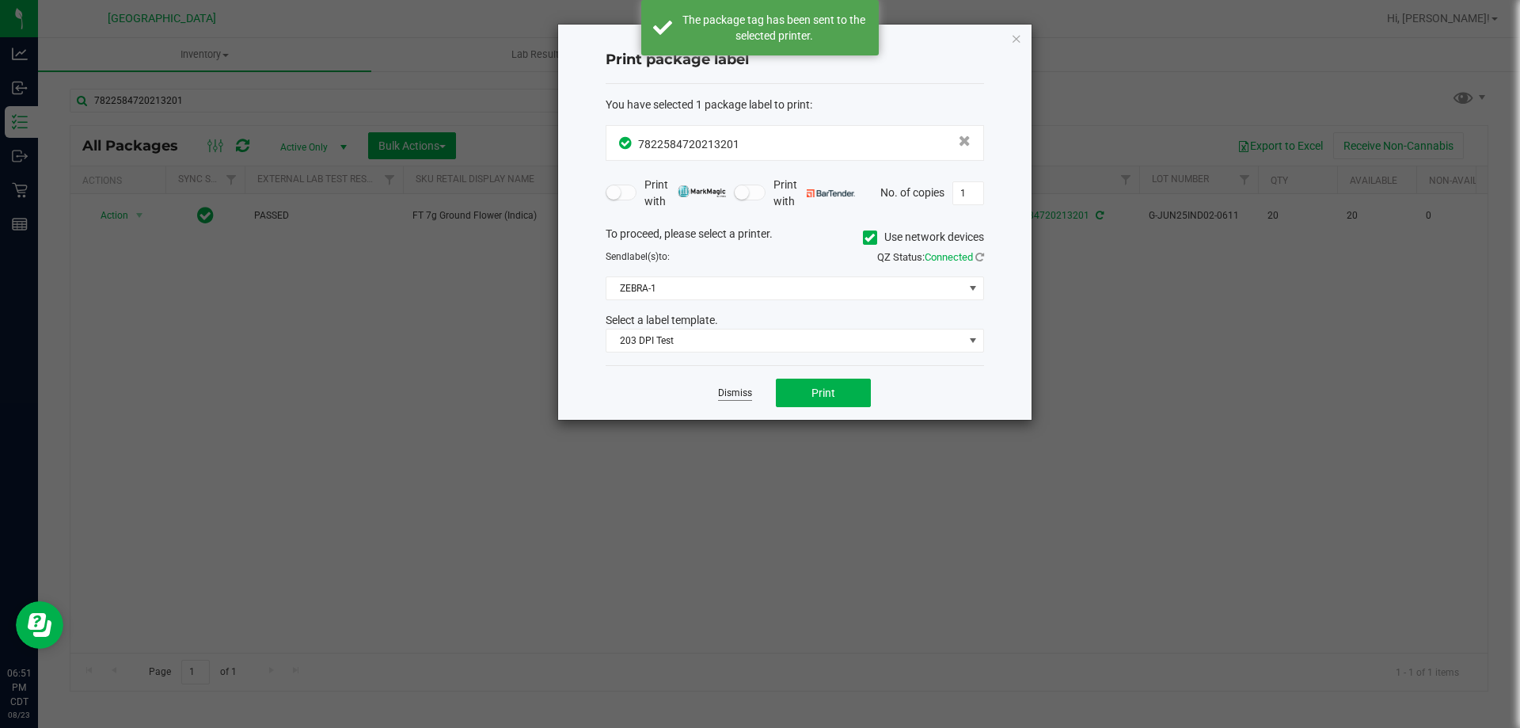
click at [743, 393] on link "Dismiss" at bounding box center [735, 392] width 34 height 13
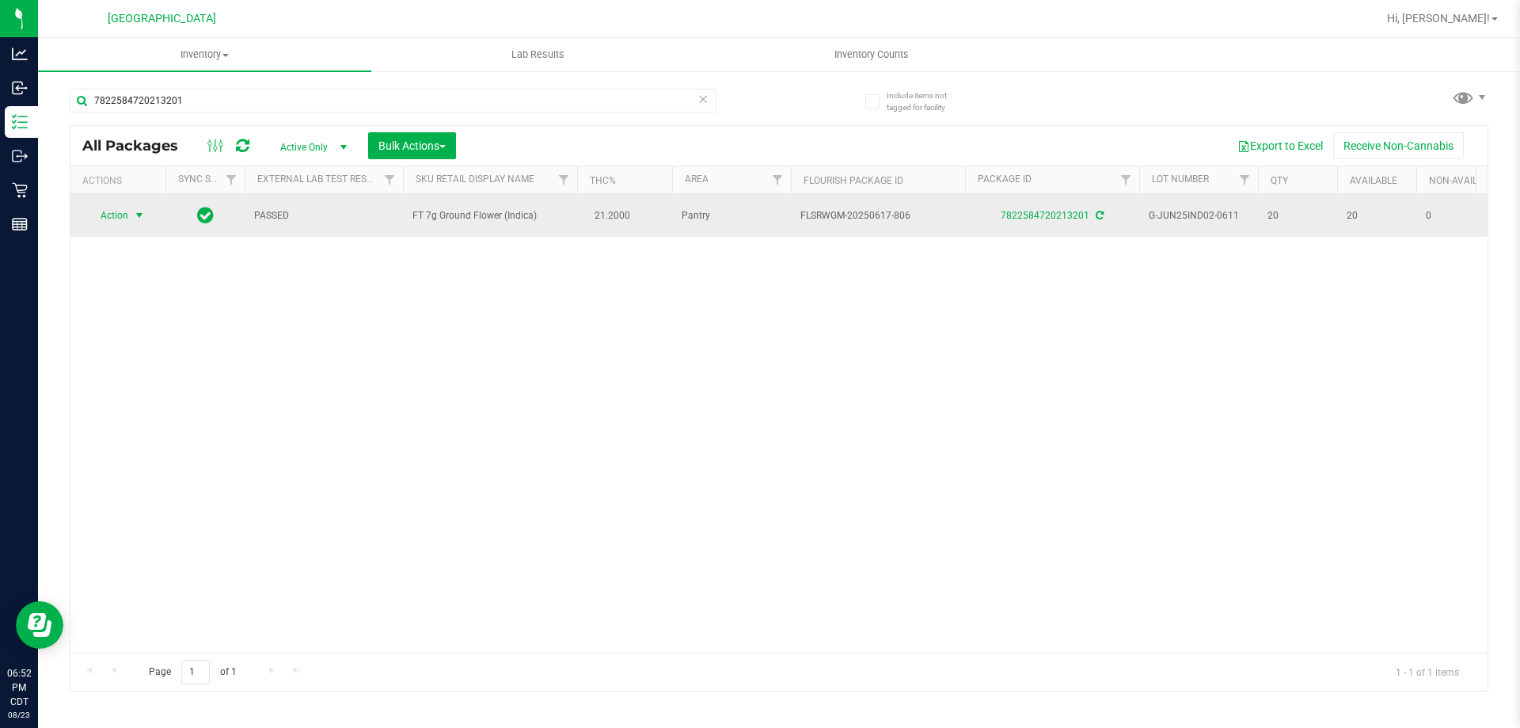
click at [126, 216] on span "Action" at bounding box center [107, 215] width 43 height 22
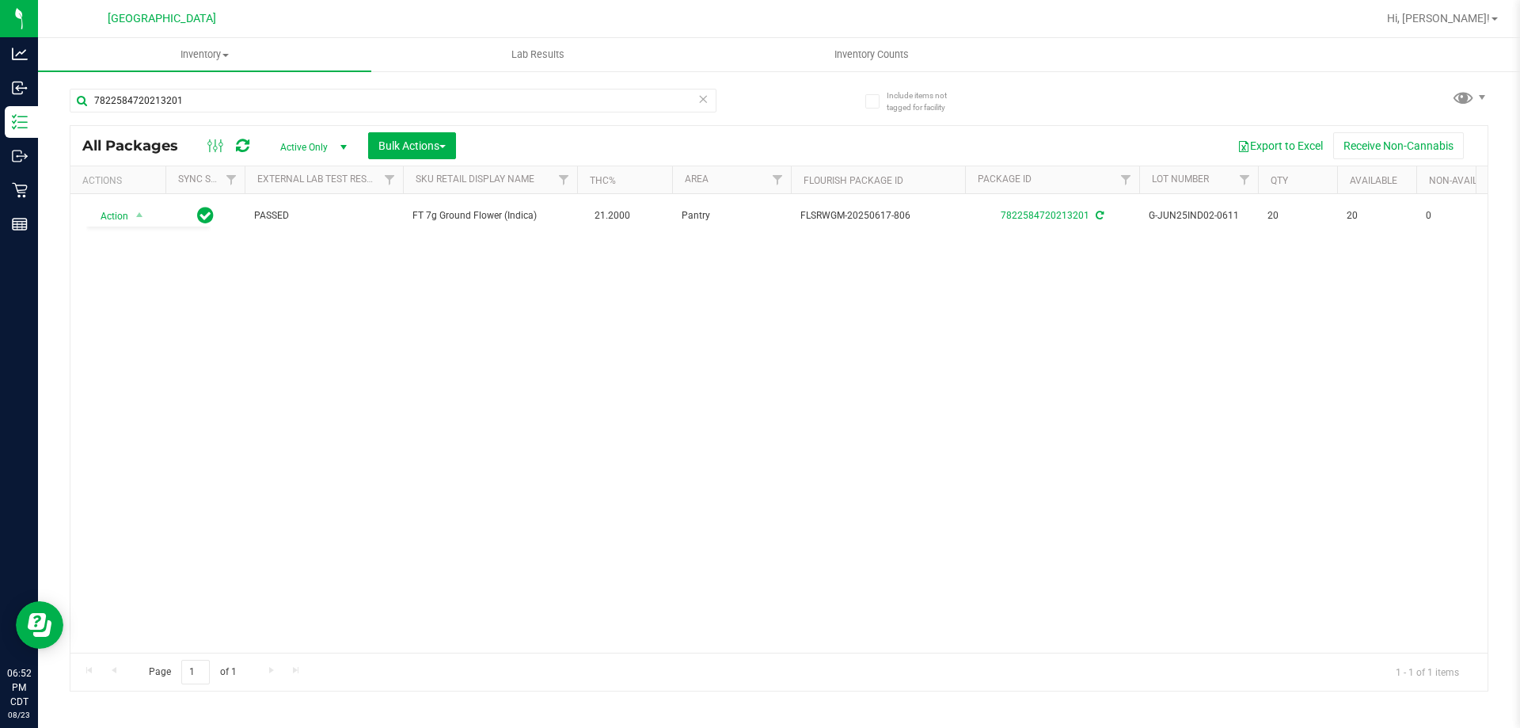
click at [466, 402] on div "Action Action Adjust qty Create package Edit attributes Global inventory Locate…" at bounding box center [778, 423] width 1417 height 458
click at [700, 108] on span at bounding box center [702, 99] width 11 height 21
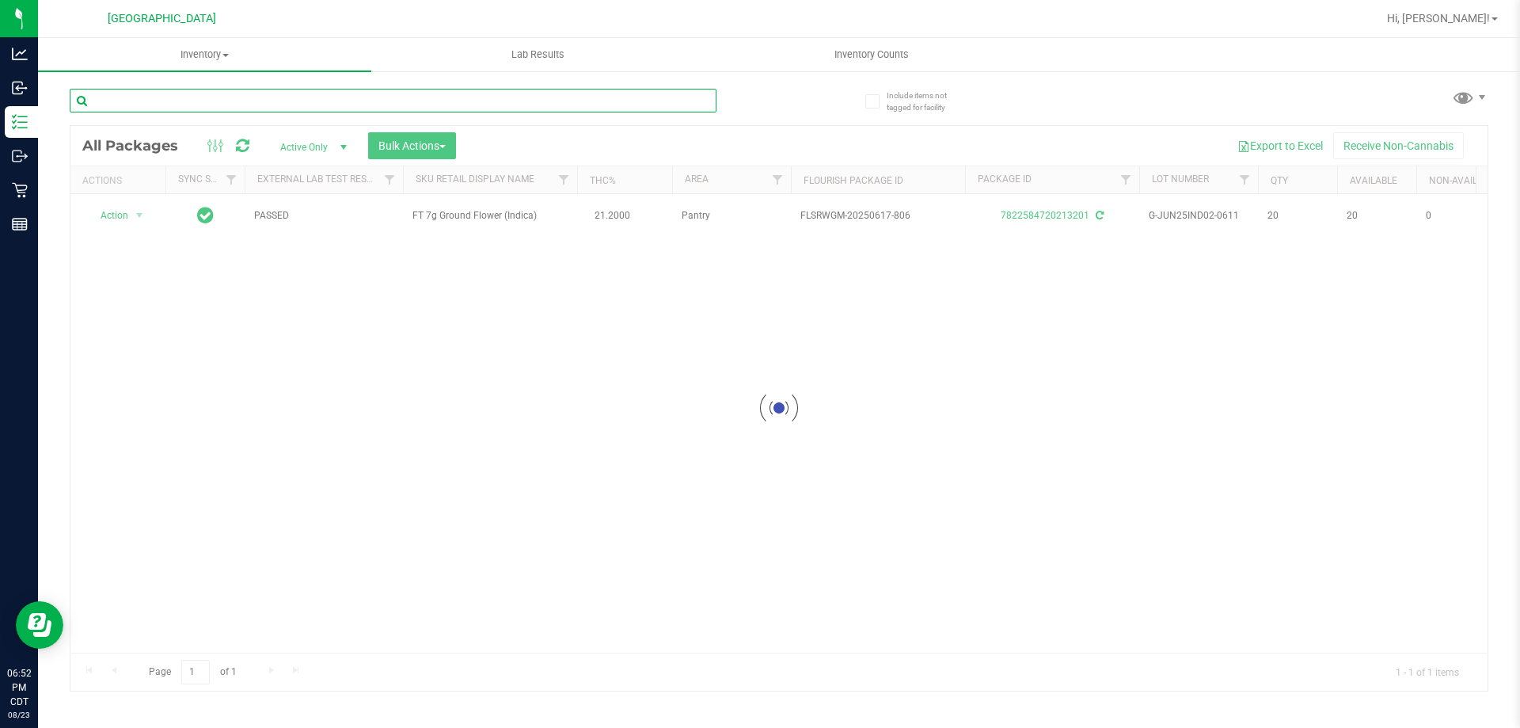
click at [662, 99] on input "text" at bounding box center [393, 101] width 647 height 24
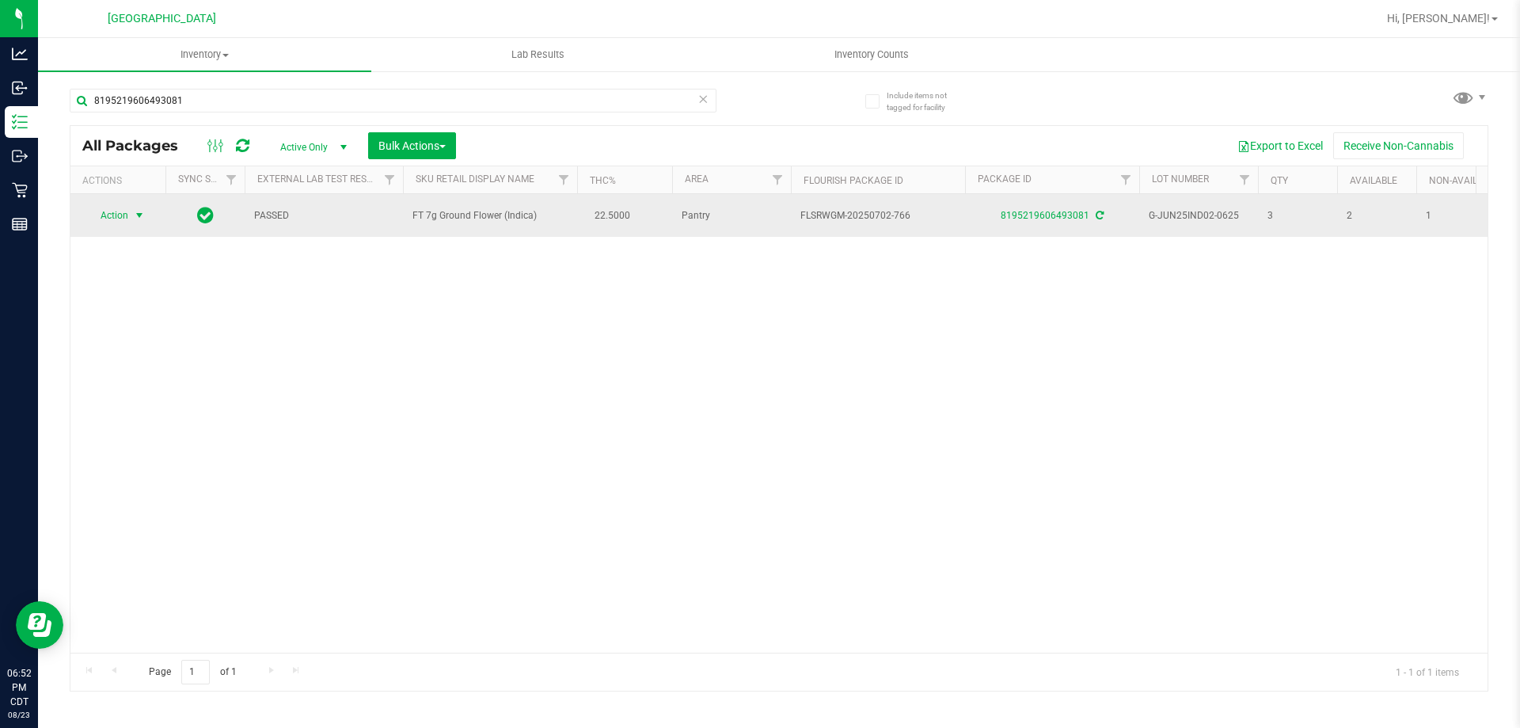
click at [108, 215] on span "Action" at bounding box center [107, 215] width 43 height 22
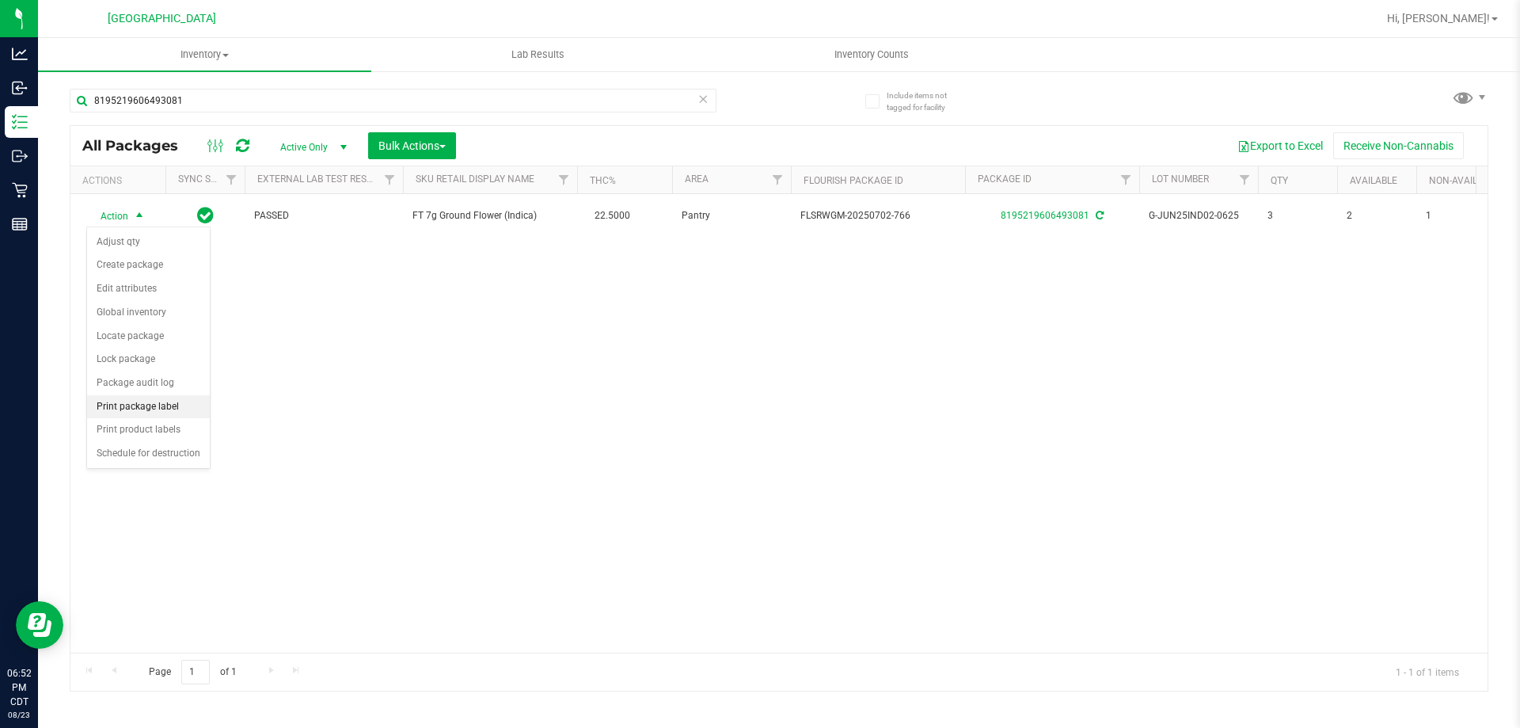
click at [150, 402] on li "Print package label" at bounding box center [148, 407] width 123 height 24
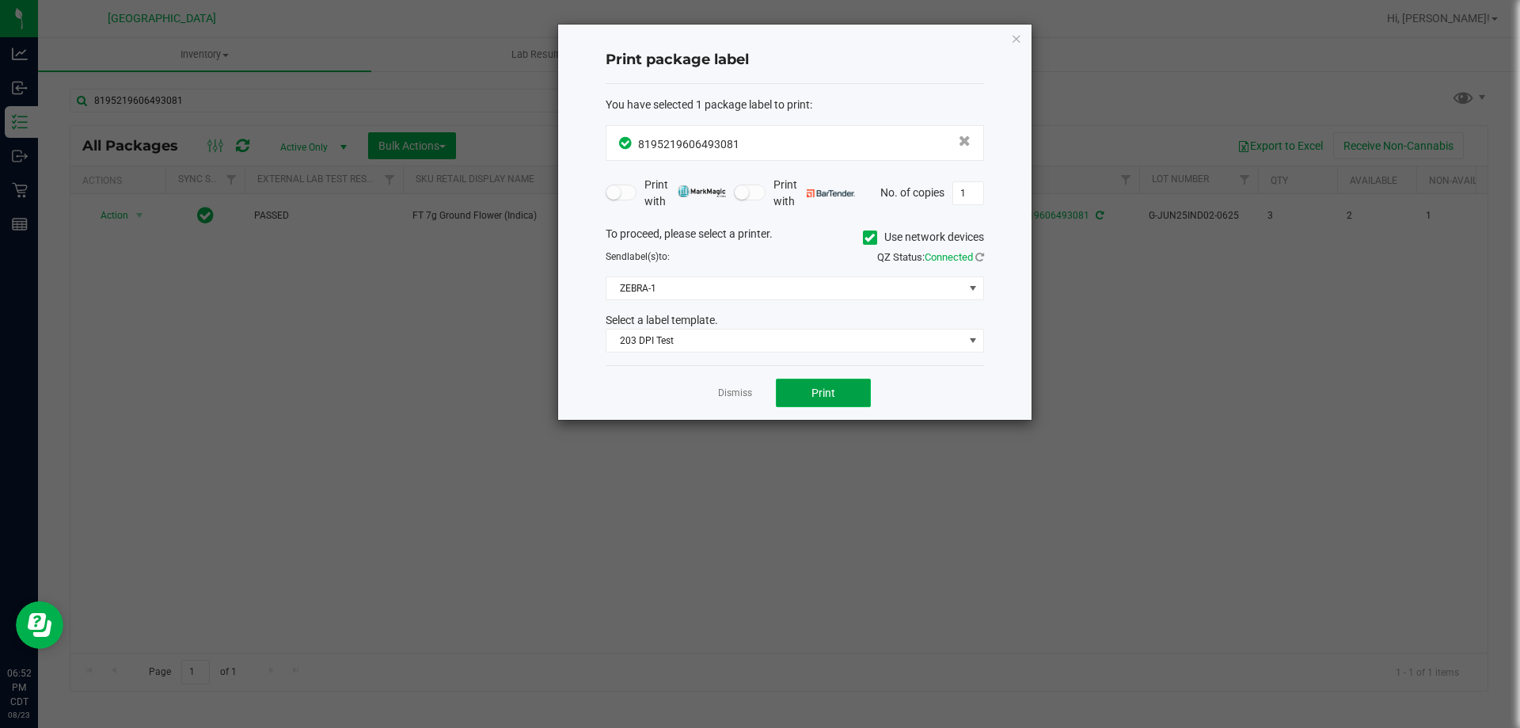
click at [789, 389] on button "Print" at bounding box center [823, 392] width 95 height 29
click at [753, 389] on div "Dismiss Print" at bounding box center [795, 392] width 378 height 55
drag, startPoint x: 728, startPoint y: 401, endPoint x: 728, endPoint y: 385, distance: 16.6
click at [728, 393] on div "Dismiss Print" at bounding box center [795, 392] width 378 height 55
click at [728, 385] on app-cancel-button "Dismiss" at bounding box center [735, 393] width 34 height 17
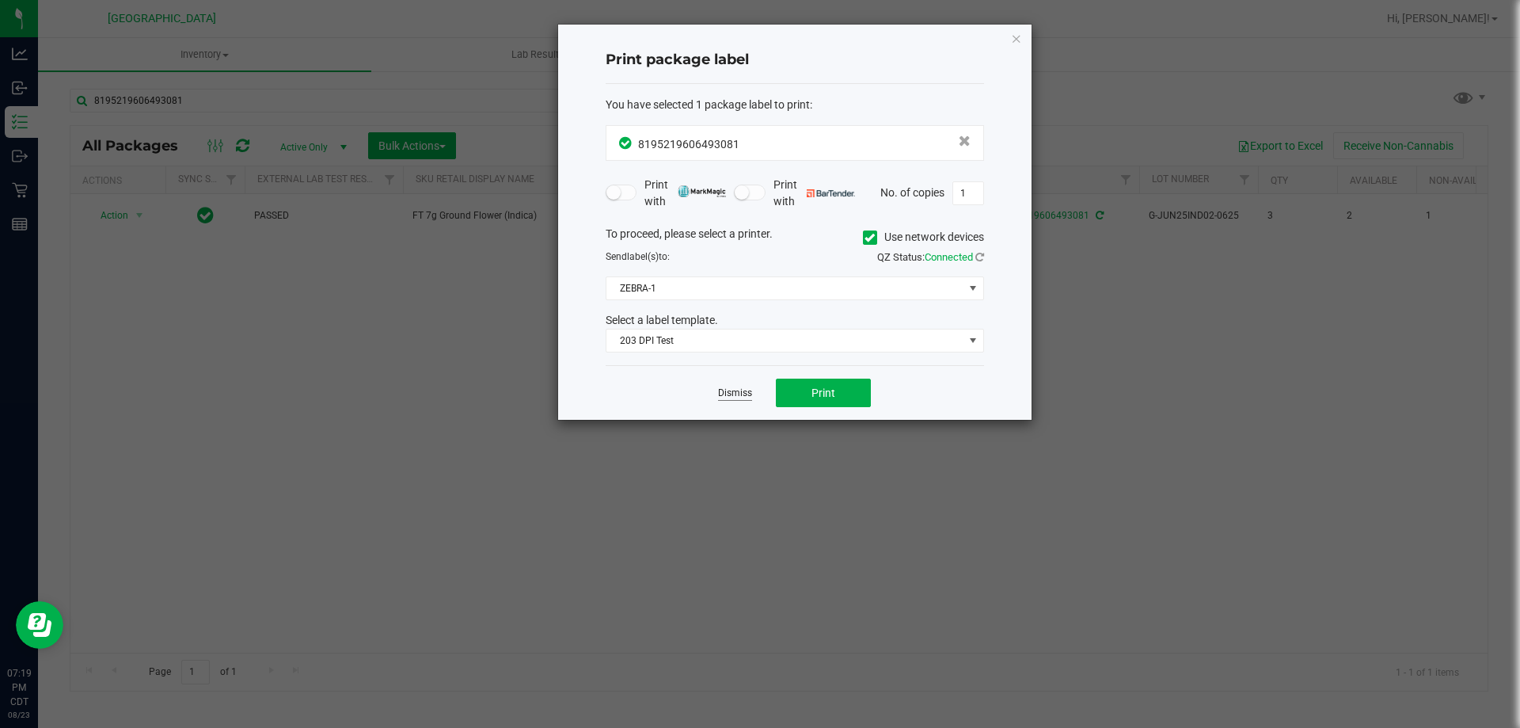
click at [728, 390] on link "Dismiss" at bounding box center [735, 392] width 34 height 13
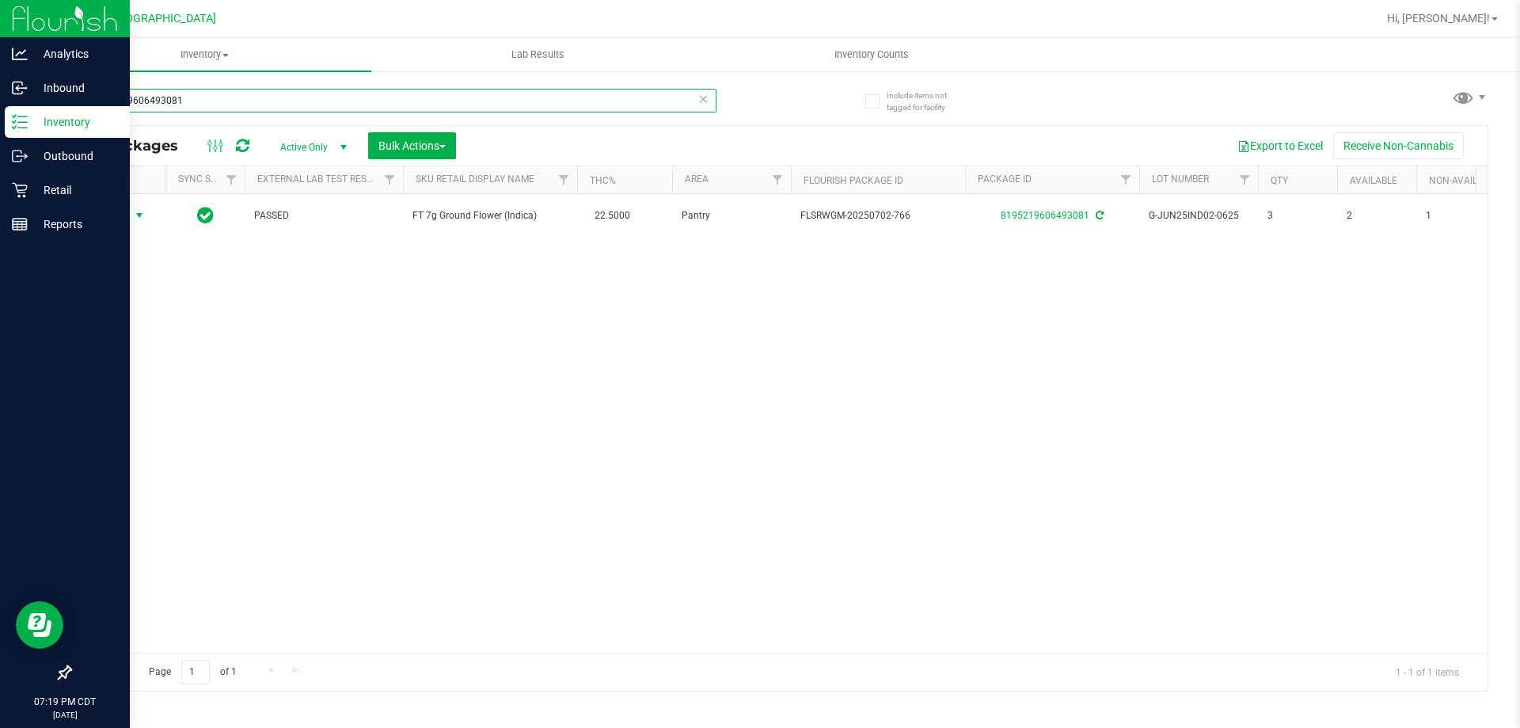
drag, startPoint x: 461, startPoint y: 93, endPoint x: 0, endPoint y: 117, distance: 461.4
click at [0, 115] on div "Analytics Inbound Inventory Outbound Retail Reports 07:19 PM CDT 08/23/2025 08/…" at bounding box center [760, 364] width 1520 height 728
type input "octo"
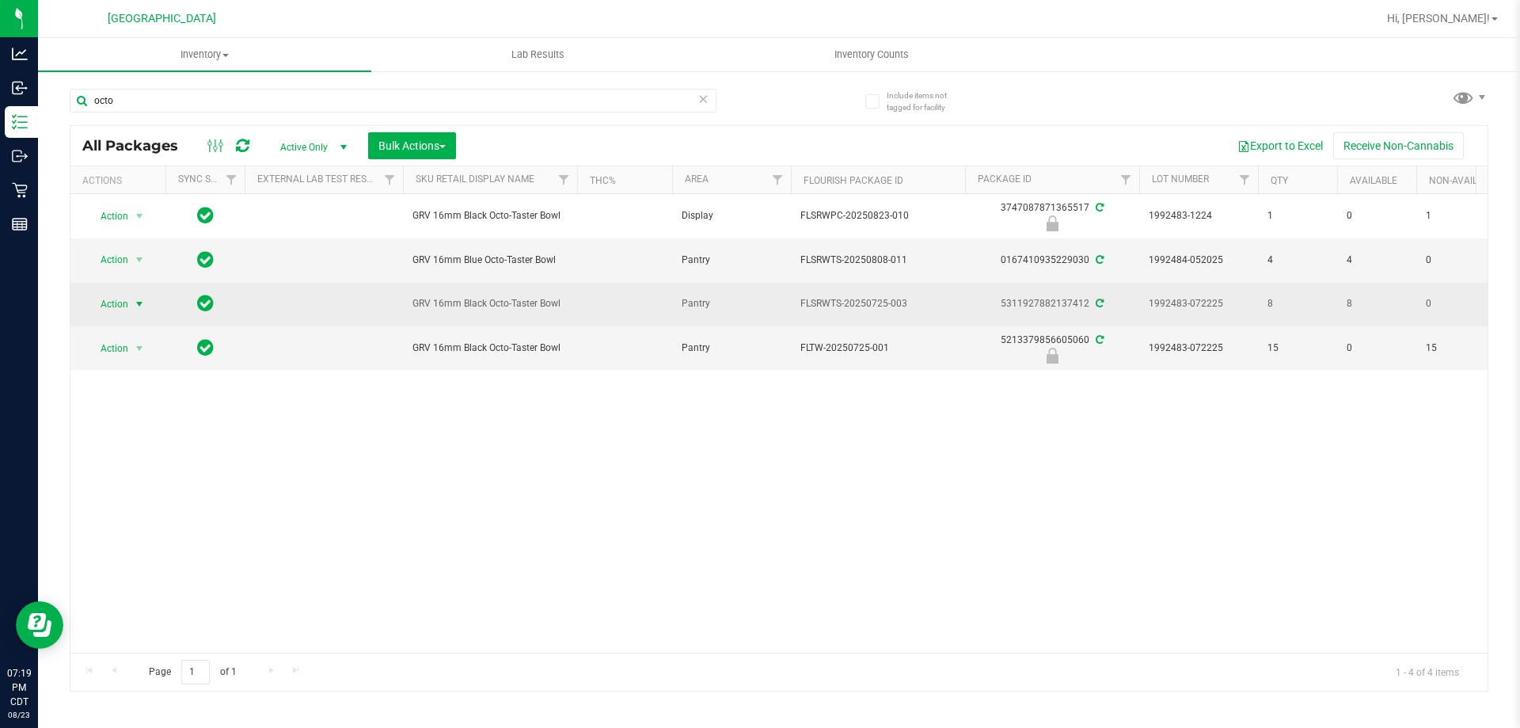
click at [131, 309] on span "select" at bounding box center [140, 304] width 20 height 22
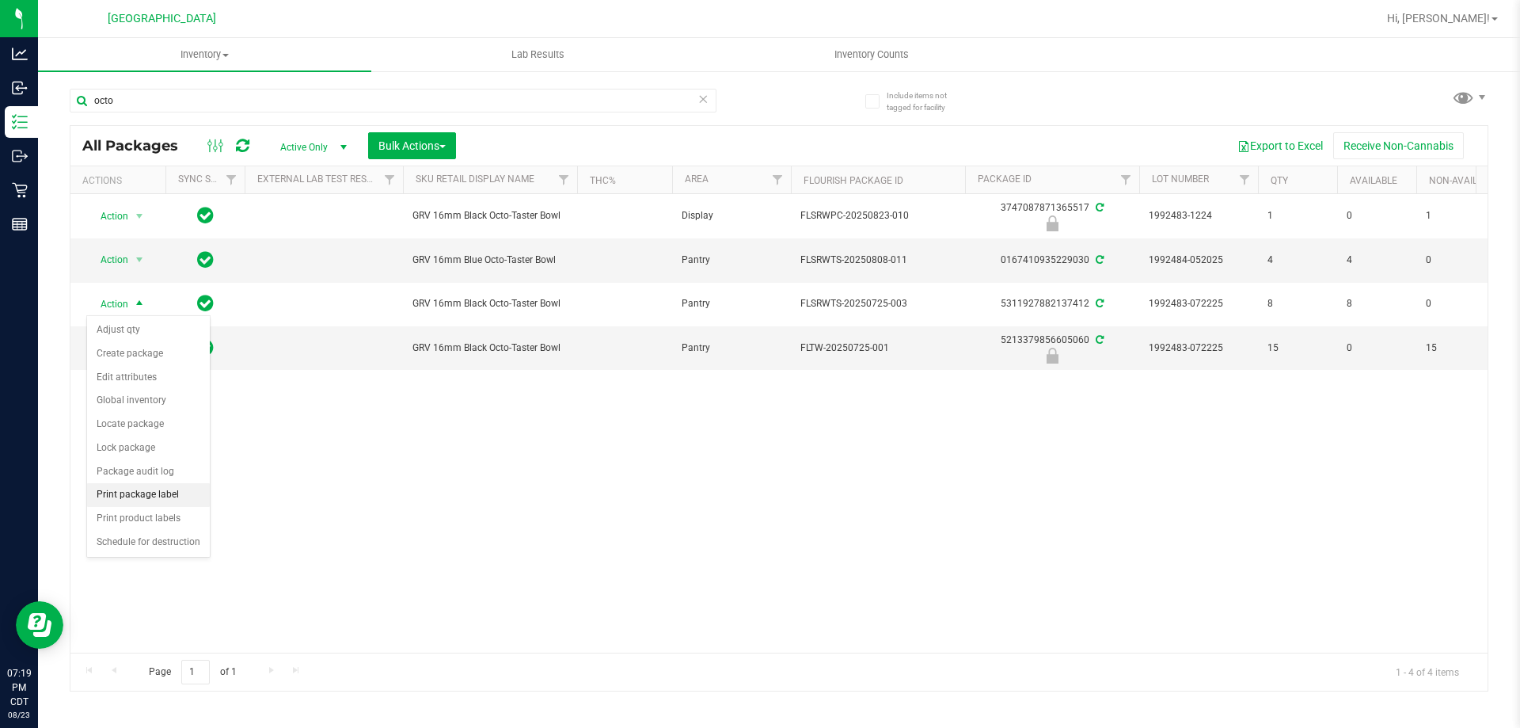
click at [170, 500] on li "Print package label" at bounding box center [148, 495] width 123 height 24
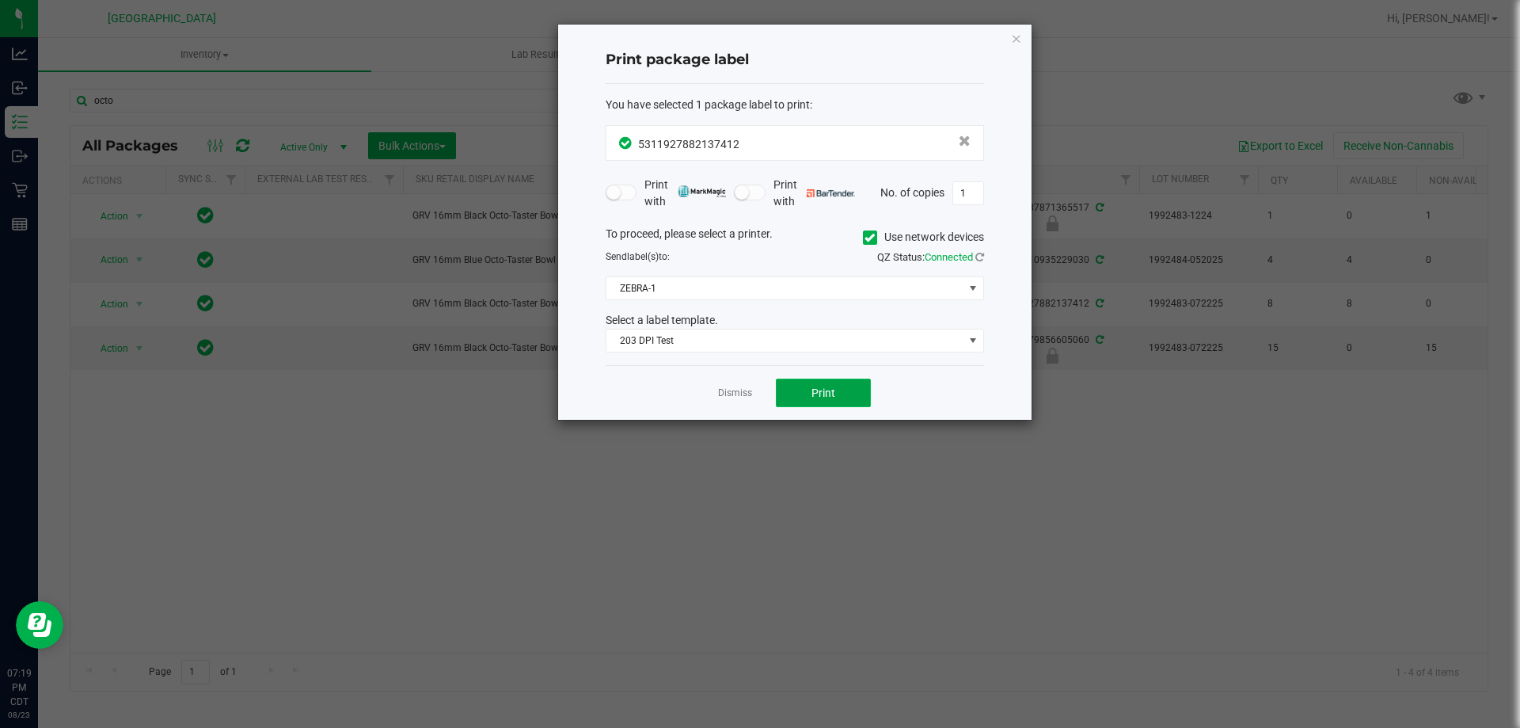
click at [788, 387] on button "Print" at bounding box center [823, 392] width 95 height 29
click at [755, 391] on div "Dismiss Print" at bounding box center [795, 392] width 378 height 55
click at [744, 393] on link "Dismiss" at bounding box center [735, 392] width 34 height 13
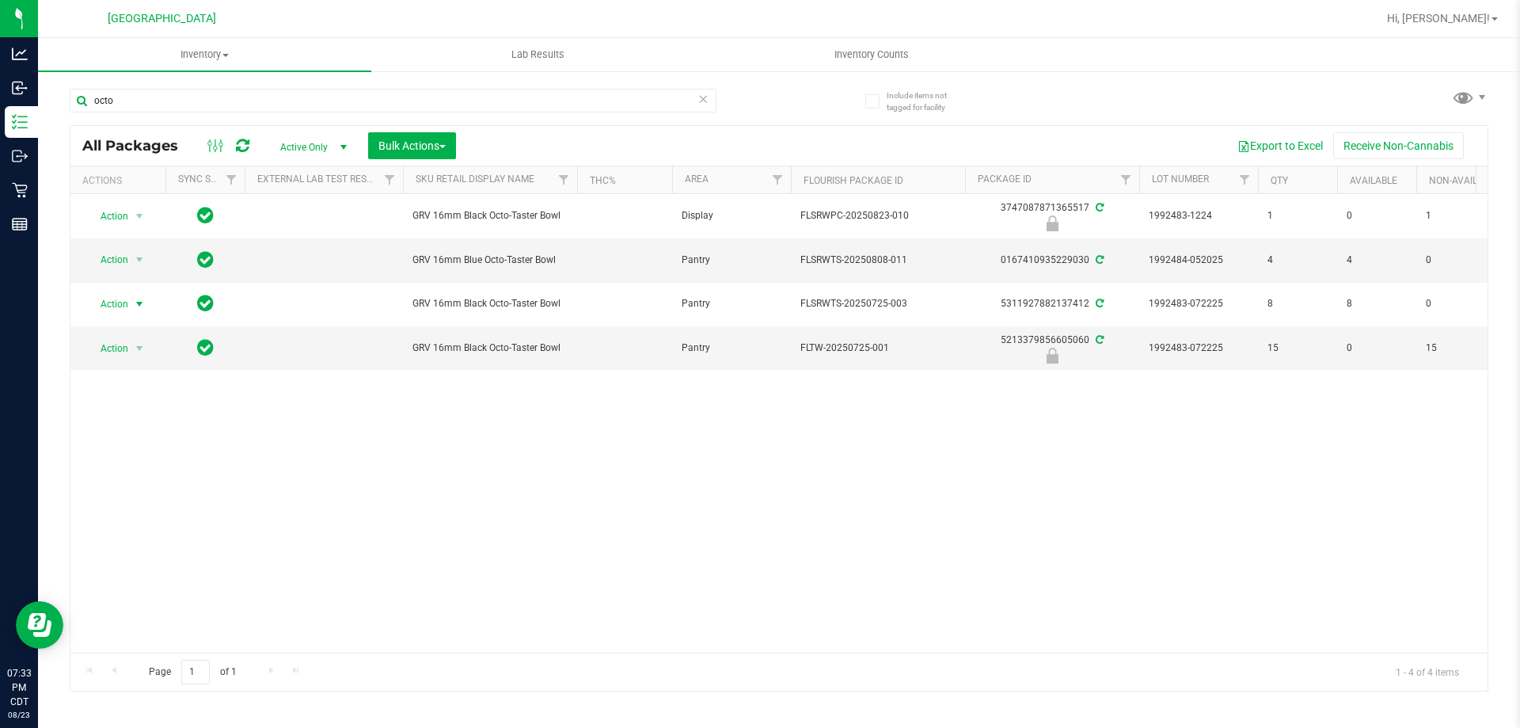
click at [705, 101] on icon at bounding box center [702, 98] width 11 height 19
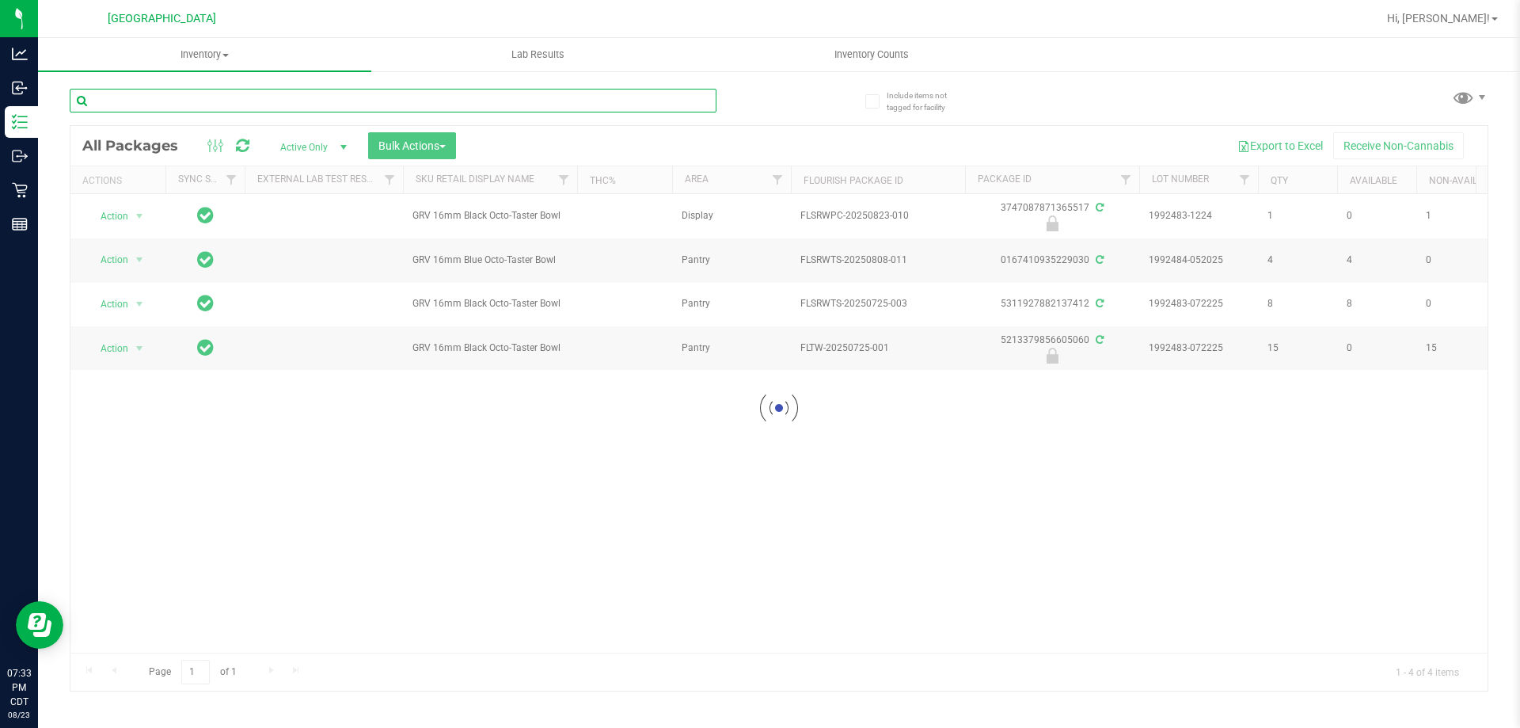
click at [637, 97] on input "text" at bounding box center [393, 101] width 647 height 24
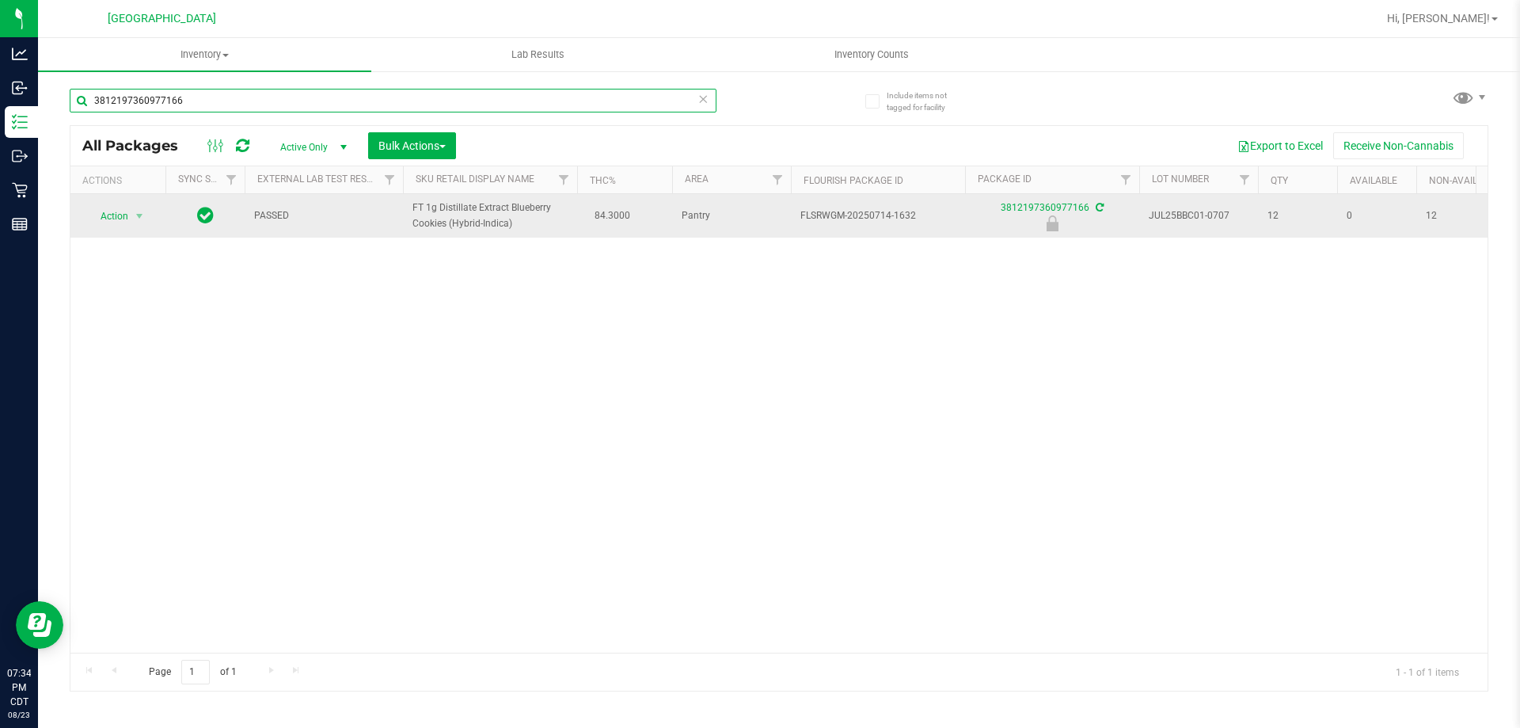
type input "3812197360977166"
click at [87, 220] on span "Action" at bounding box center [107, 216] width 43 height 22
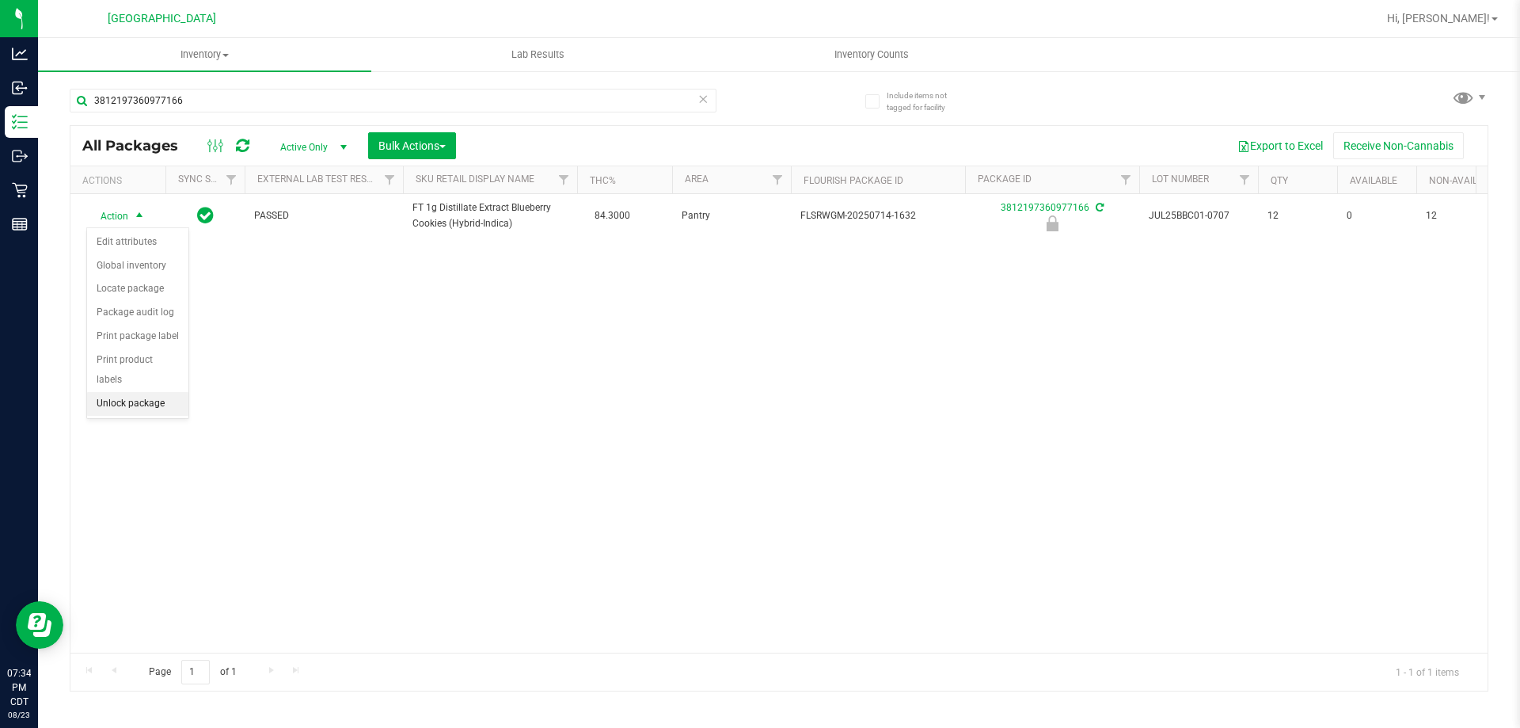
click at [124, 392] on li "Unlock package" at bounding box center [137, 404] width 101 height 24
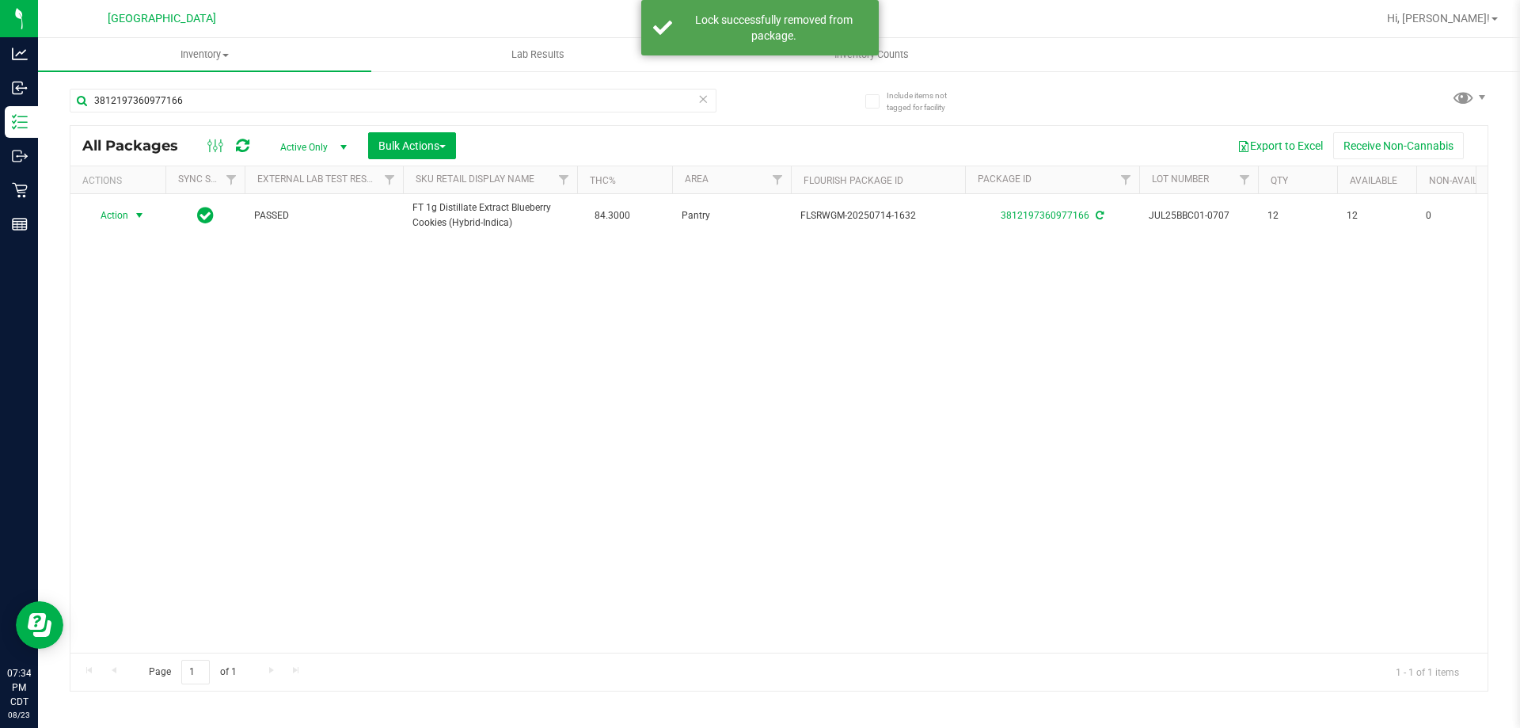
click at [118, 213] on span "Action" at bounding box center [107, 215] width 43 height 22
click at [150, 407] on li "Print package label" at bounding box center [148, 407] width 123 height 24
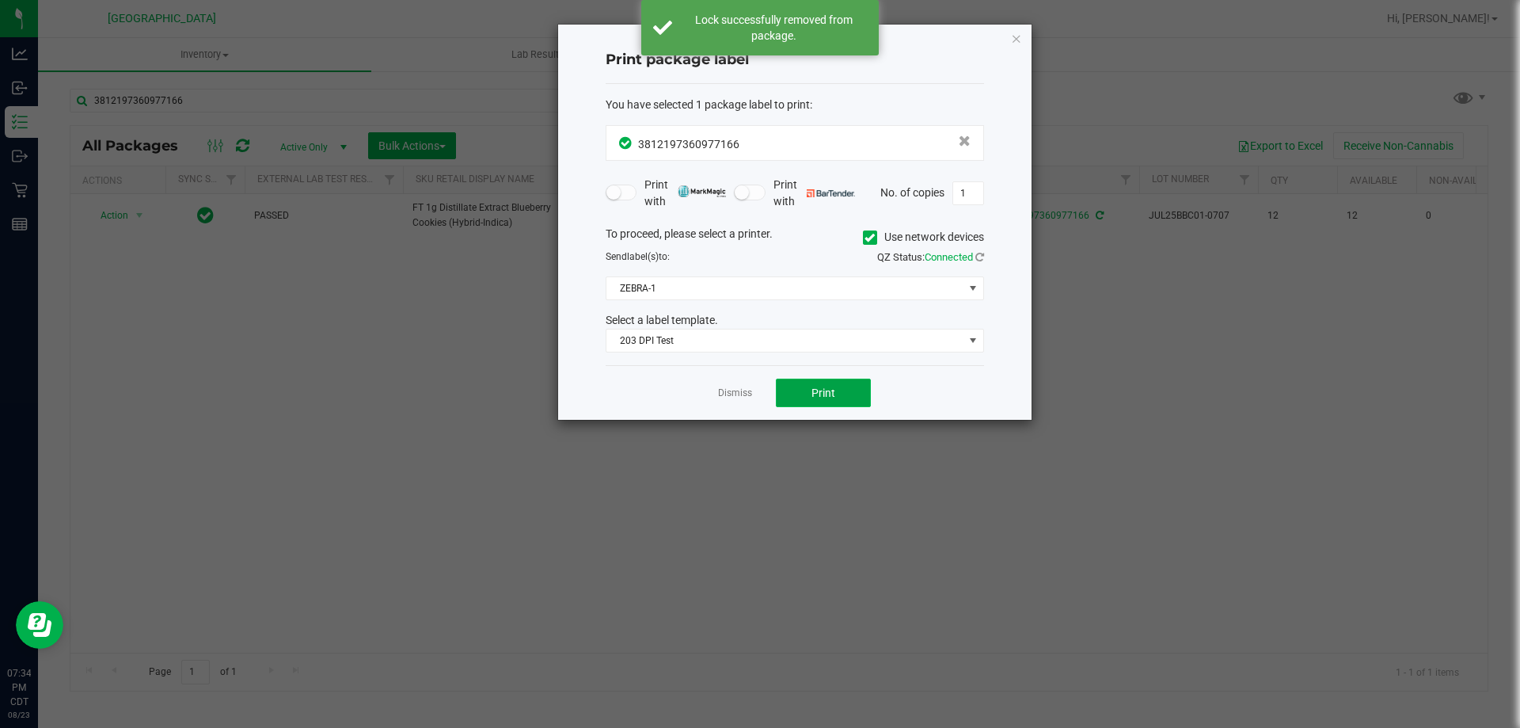
click at [842, 394] on button "Print" at bounding box center [823, 392] width 95 height 29
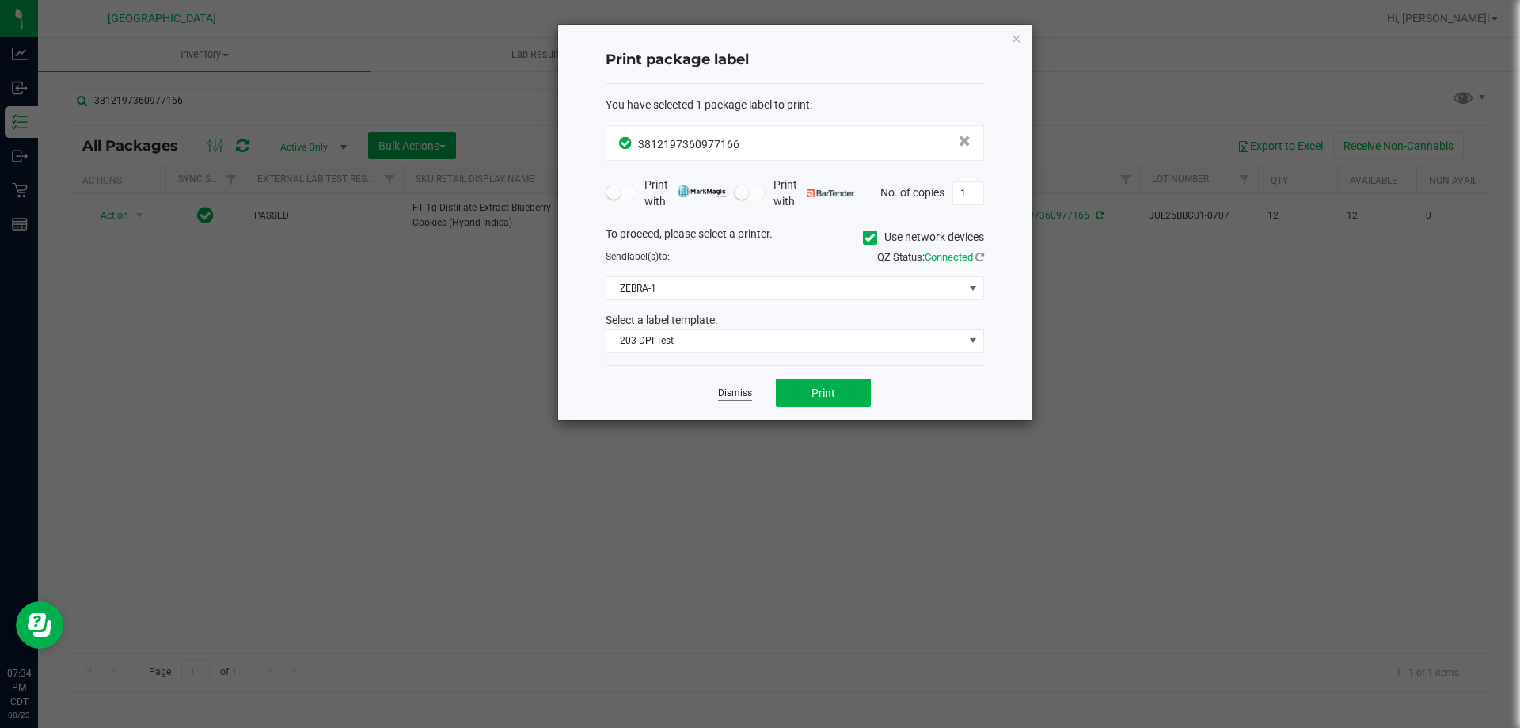
click at [737, 395] on link "Dismiss" at bounding box center [735, 392] width 34 height 13
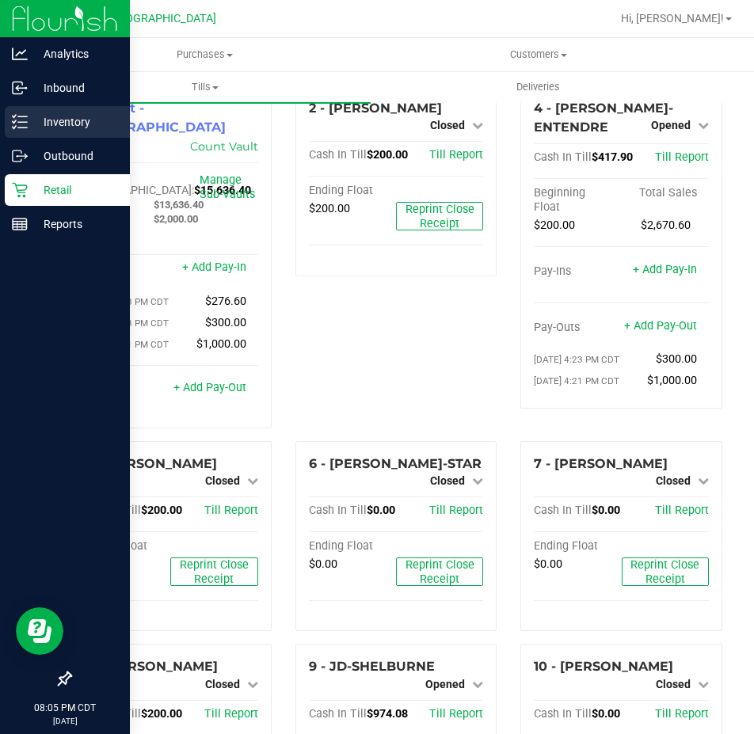
click at [85, 122] on p "Inventory" at bounding box center [75, 121] width 95 height 19
